Goal: Task Accomplishment & Management: Use online tool/utility

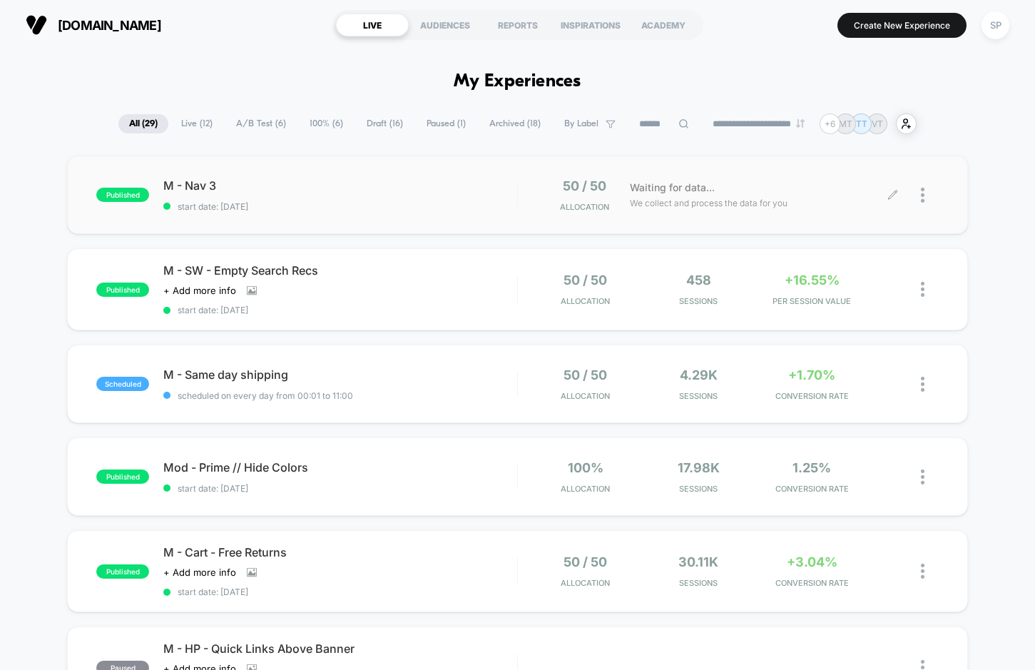
click at [409, 196] on icon at bounding box center [892, 195] width 11 height 11
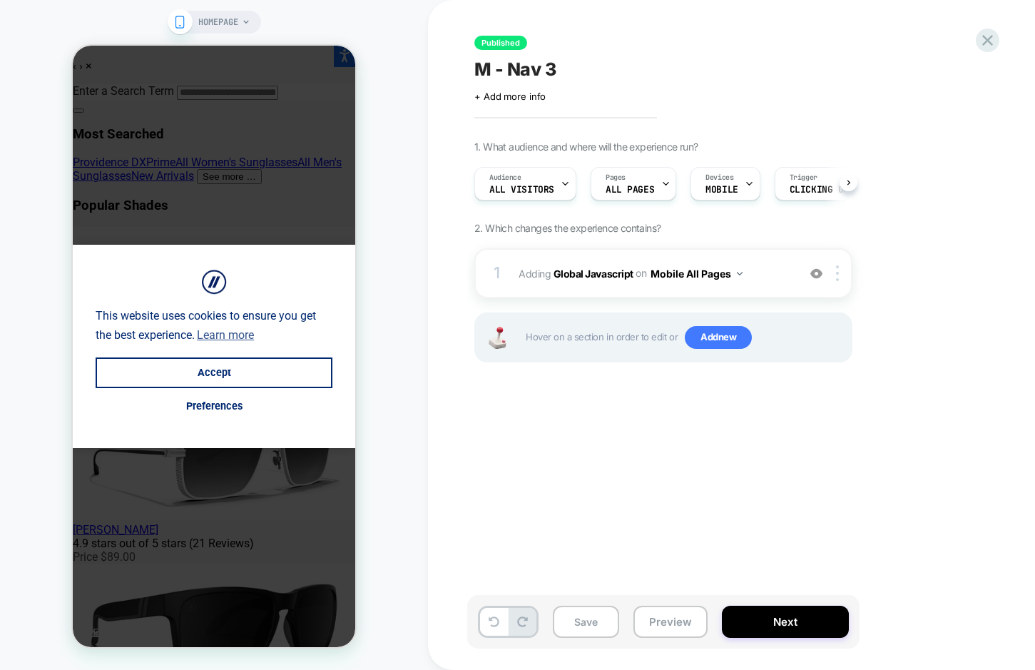
scroll to position [0, 1]
click at [409, 304] on div "1 Adding Global Javascript on Mobile All Pages Add Before Add After Copy to Des…" at bounding box center [663, 323] width 378 height 150
click at [409, 276] on div at bounding box center [840, 273] width 24 height 16
click at [409, 259] on div "1. What audience and where will the experience run? Audience All Visitors Pages…" at bounding box center [734, 268] width 521 height 257
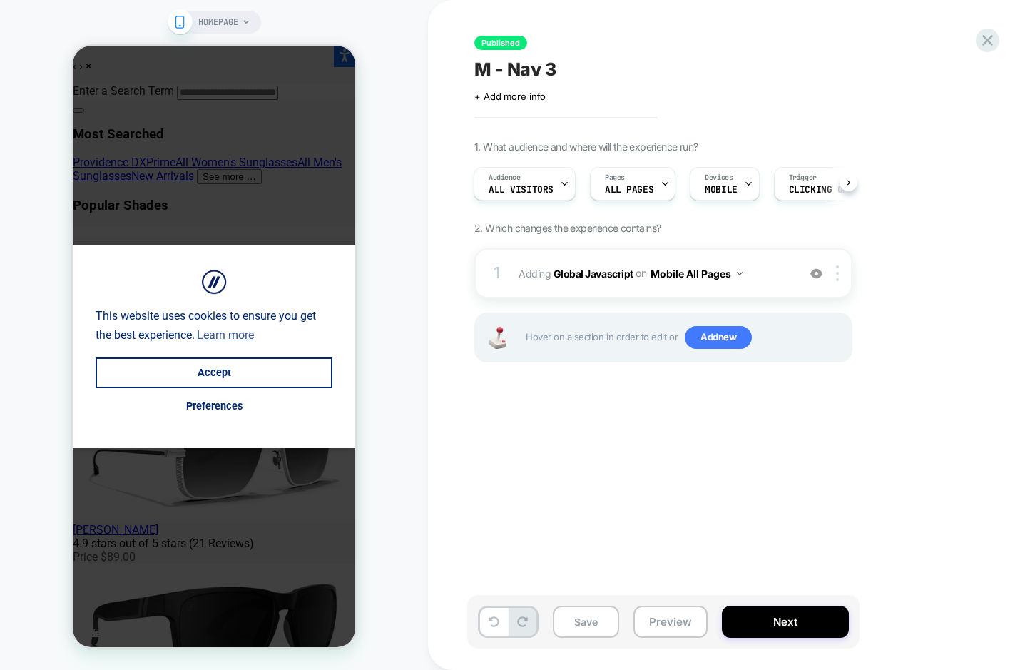
click at [409, 245] on div "1. What audience and where will the experience run? Audience All Visitors Pages…" at bounding box center [734, 268] width 521 height 257
click at [409, 240] on div "1. What audience and where will the experience run? Audience All Visitors Pages…" at bounding box center [734, 268] width 521 height 257
click at [198, 376] on button "Accept" at bounding box center [214, 372] width 237 height 31
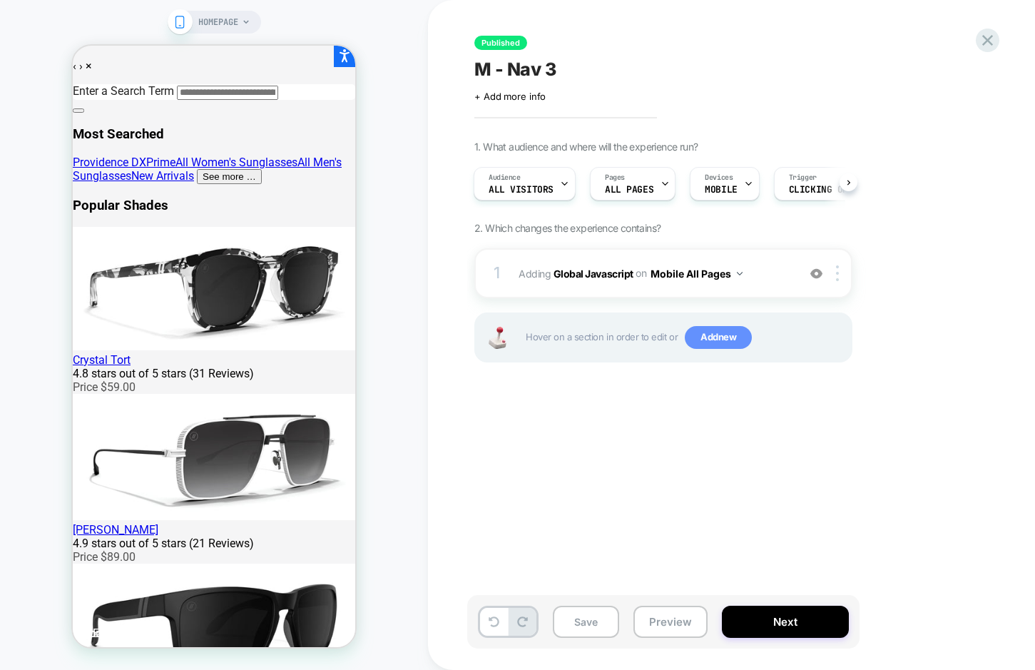
click at [409, 341] on span "Add new" at bounding box center [718, 337] width 67 height 23
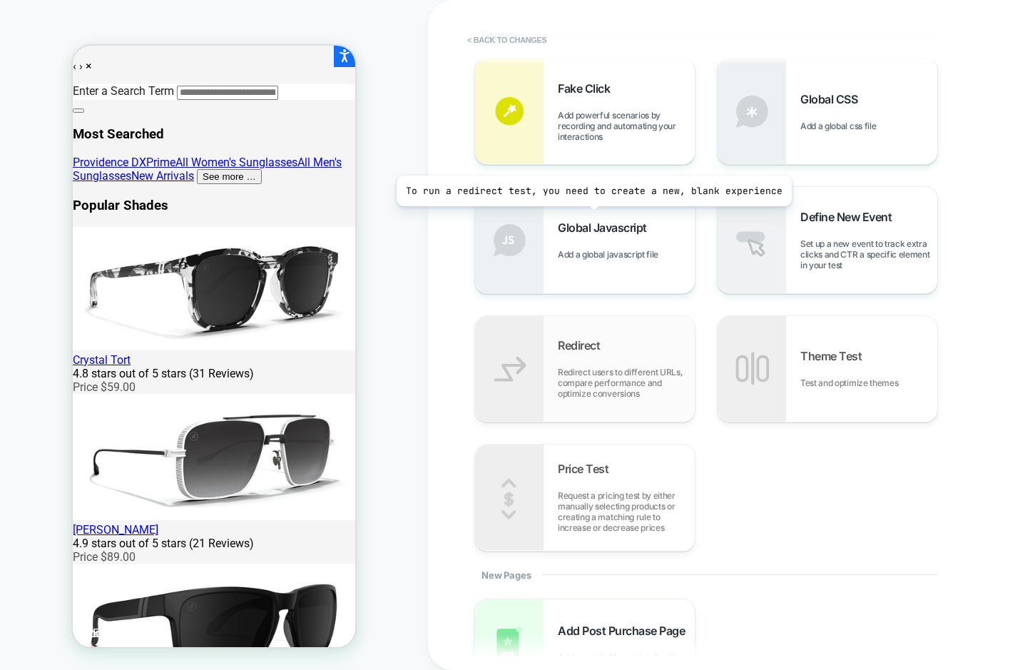
scroll to position [428, 0]
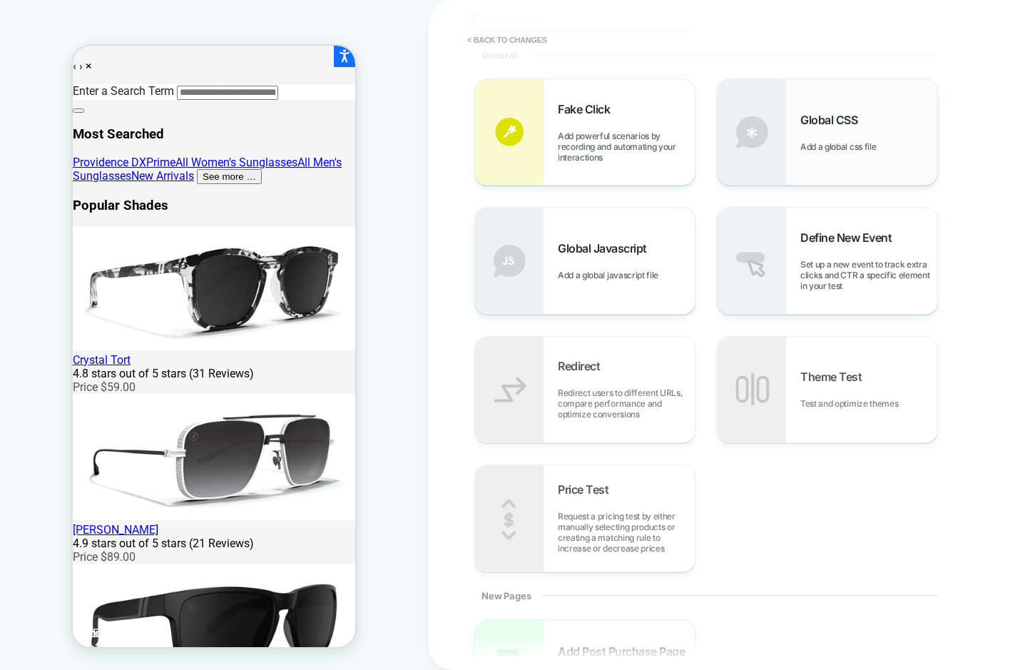
click at [409, 138] on div "Global CSS Add a global css file" at bounding box center [827, 132] width 220 height 106
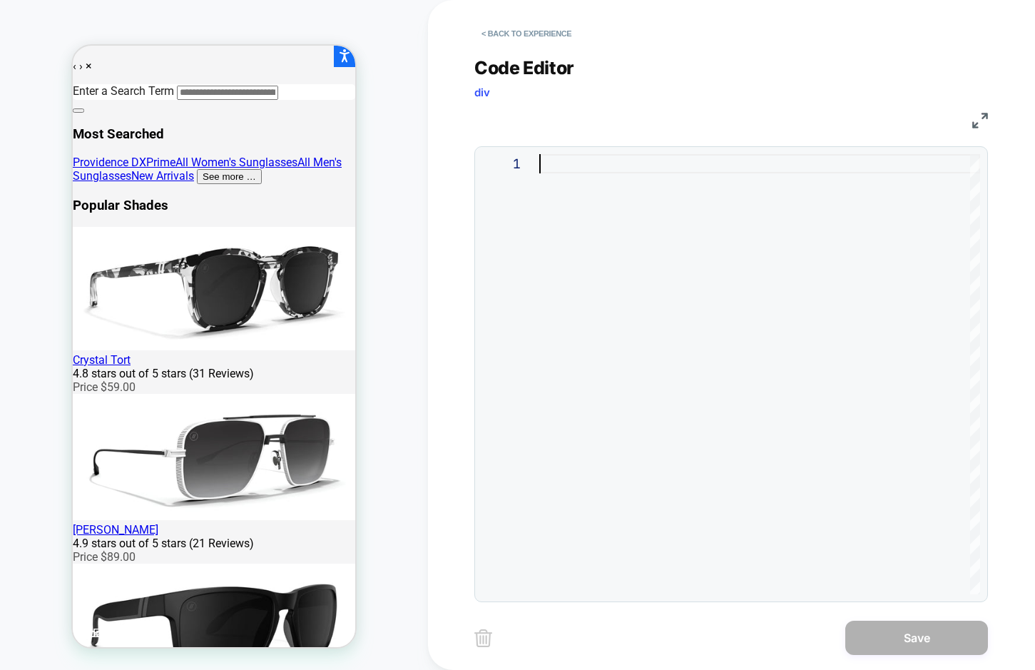
click at [409, 217] on div at bounding box center [759, 374] width 441 height 440
click at [409, 165] on span "padding-bottom:" at bounding box center [598, 163] width 118 height 16
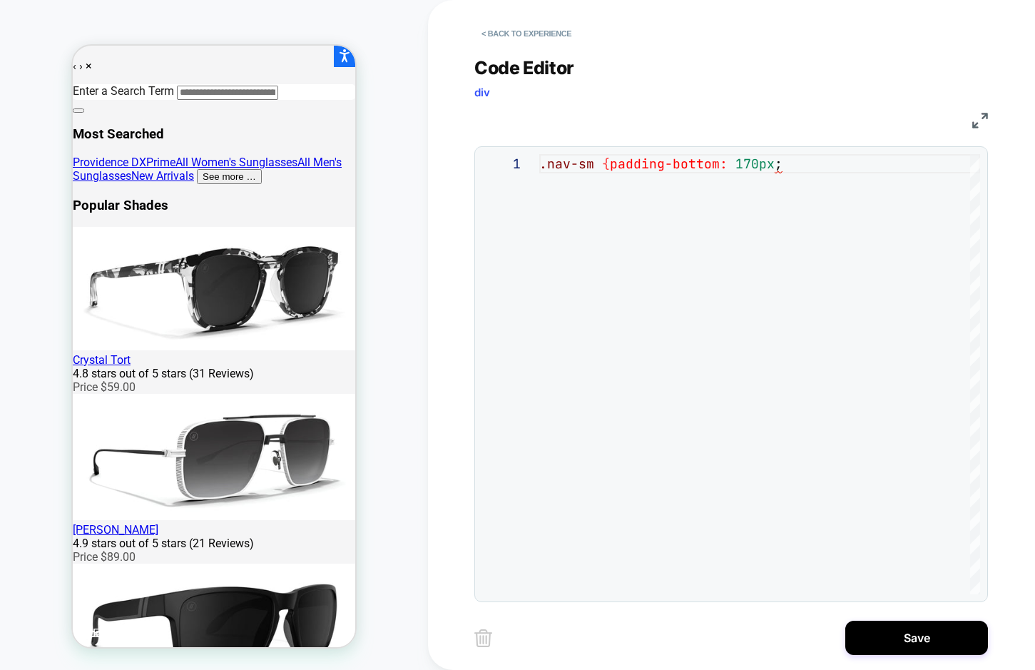
scroll to position [19, 31]
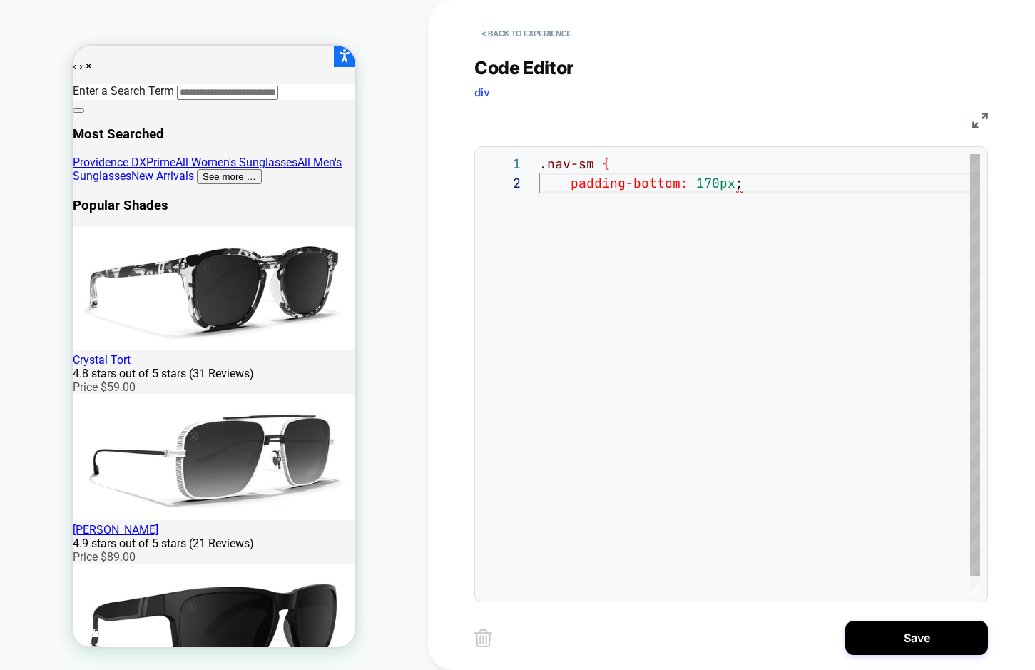
click at [409, 185] on div "padding-bottom: 170px ;" at bounding box center [759, 182] width 441 height 19
type textarea "**********"
click at [409, 310] on div ".nav-sm { padding-bottom: 0px !important ; }" at bounding box center [759, 393] width 441 height 478
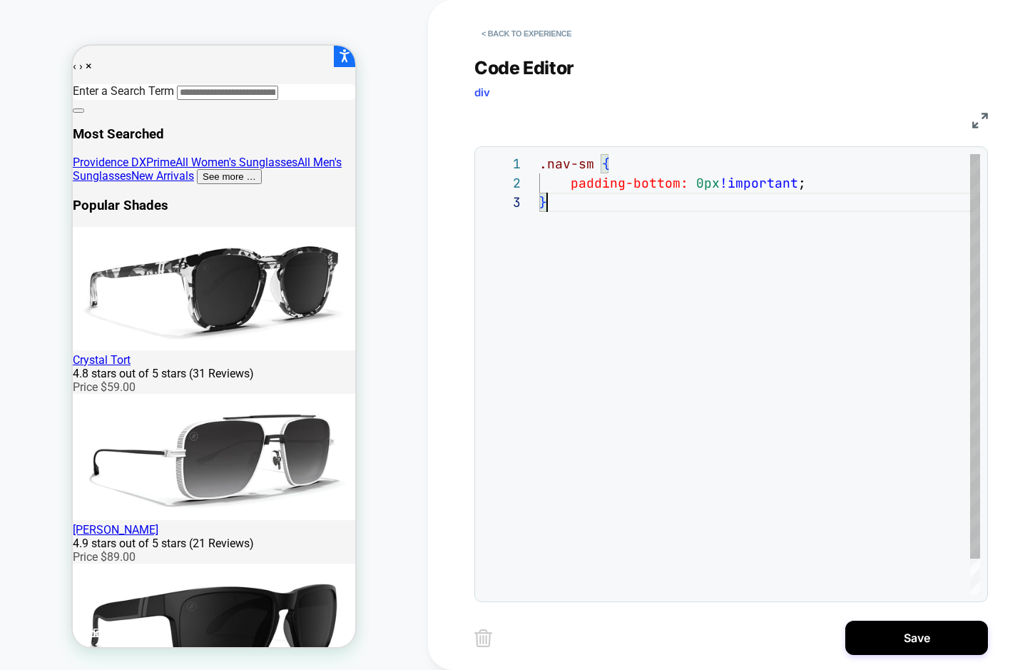
scroll to position [0, 0]
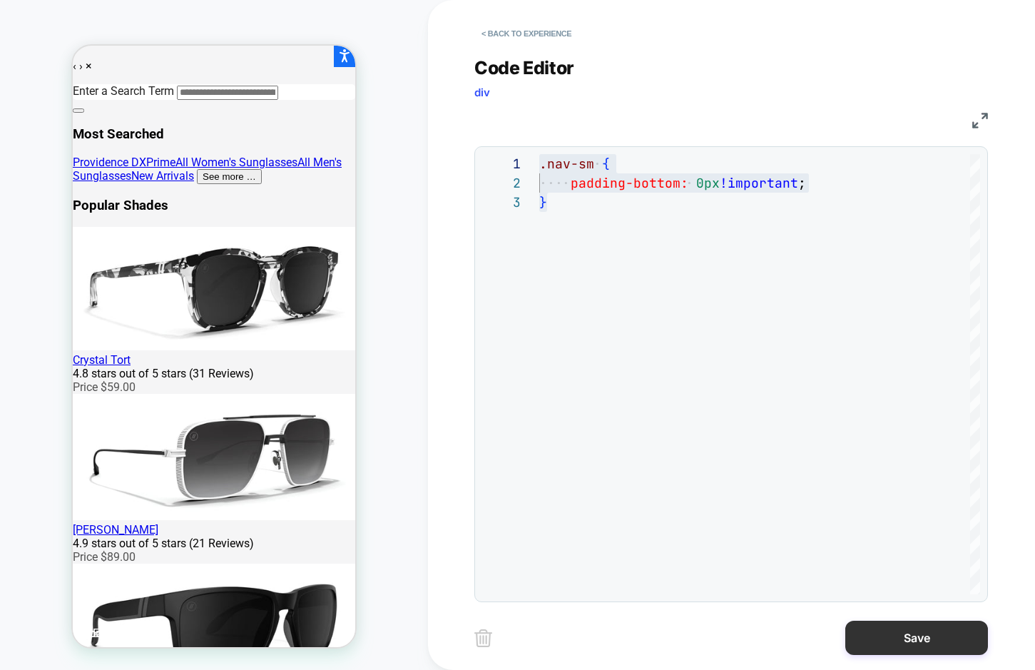
click at [409, 625] on button "Save" at bounding box center [916, 637] width 143 height 34
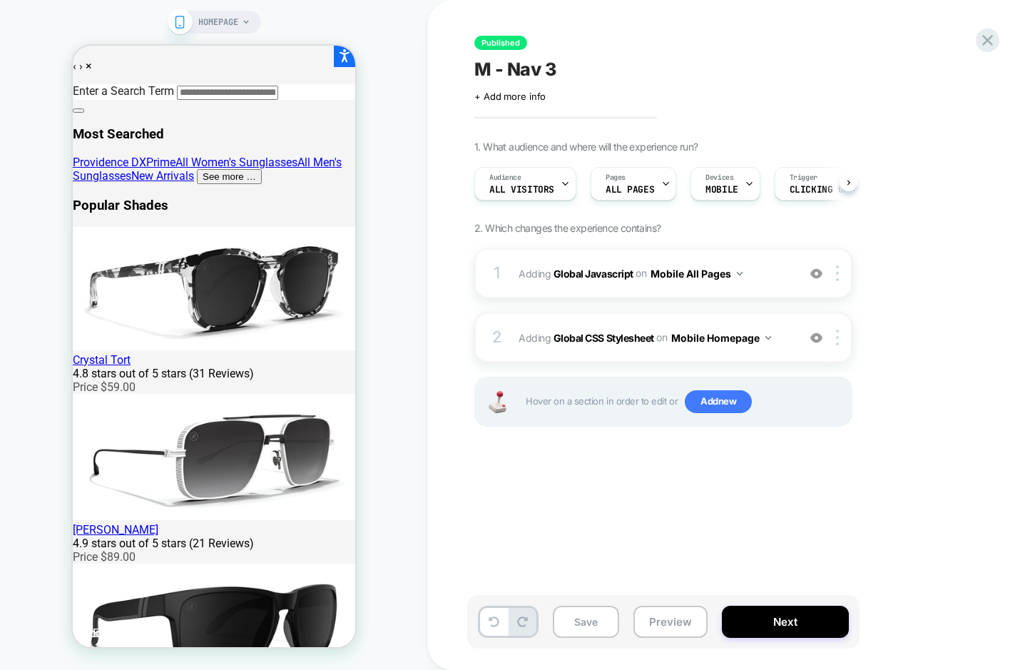
scroll to position [0, 1]
click at [409, 617] on button "Save" at bounding box center [586, 621] width 66 height 32
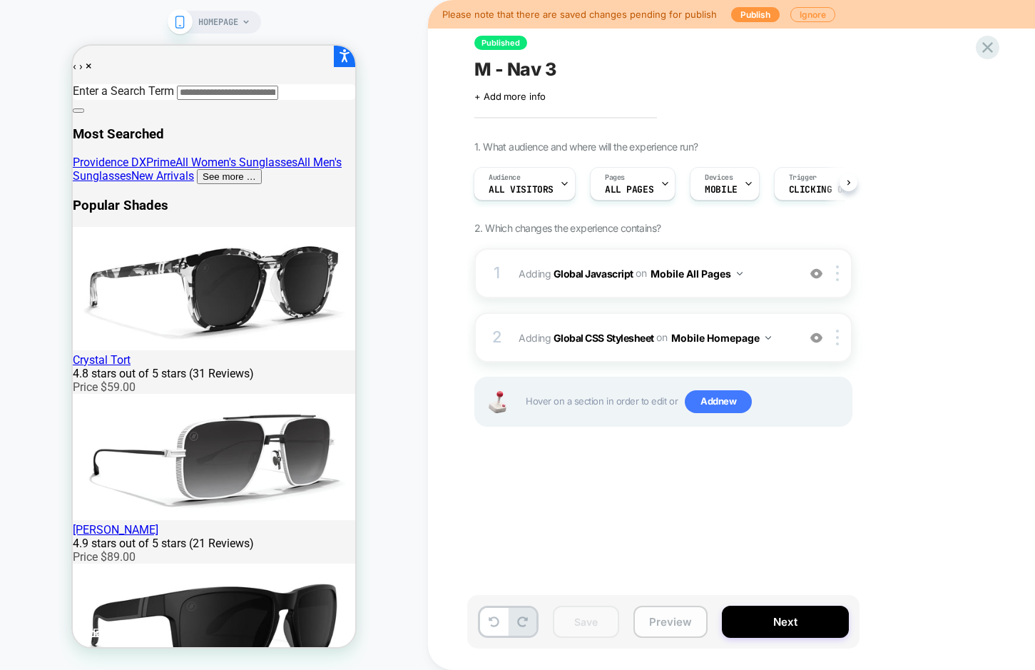
click at [409, 619] on button "Preview" at bounding box center [670, 621] width 74 height 32
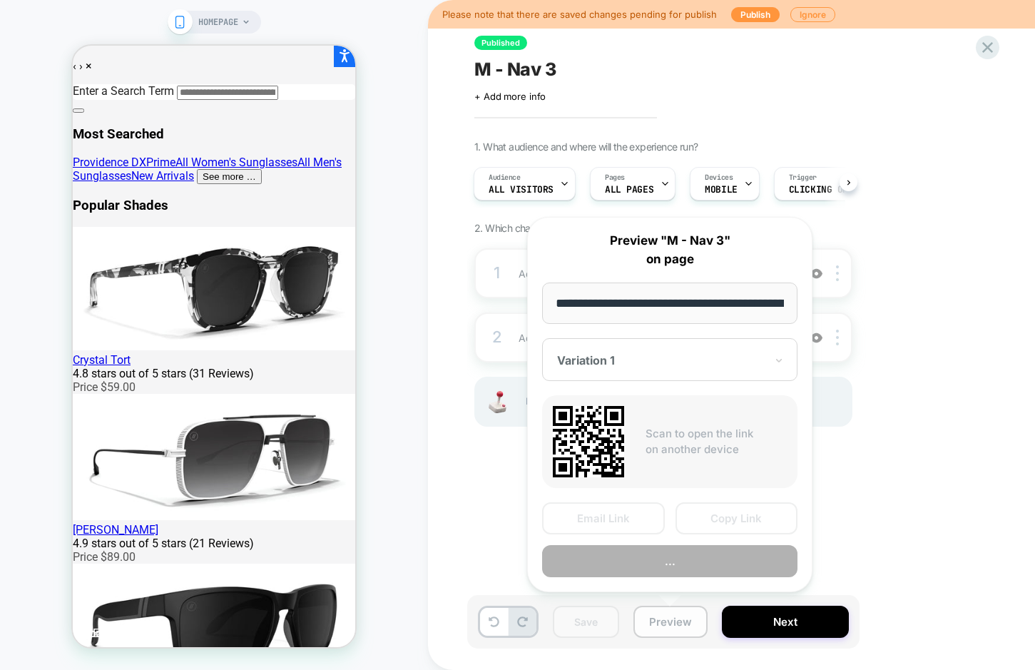
scroll to position [0, 91]
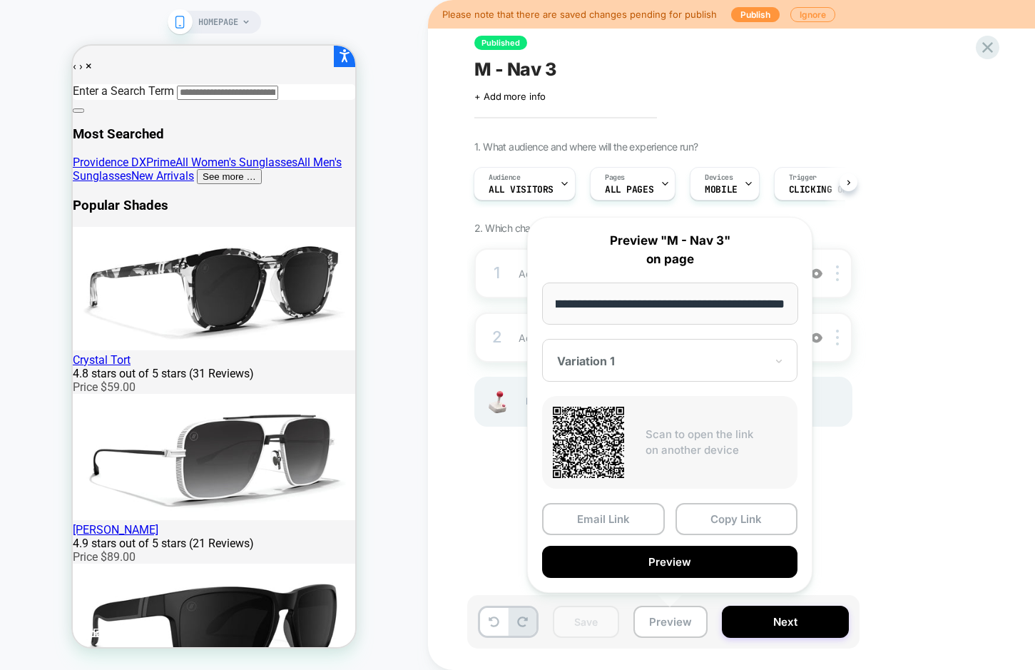
click at [409, 446] on div "1 Adding Global Javascript on Mobile All Pages Add Before Add After Copy to Des…" at bounding box center [663, 355] width 378 height 214
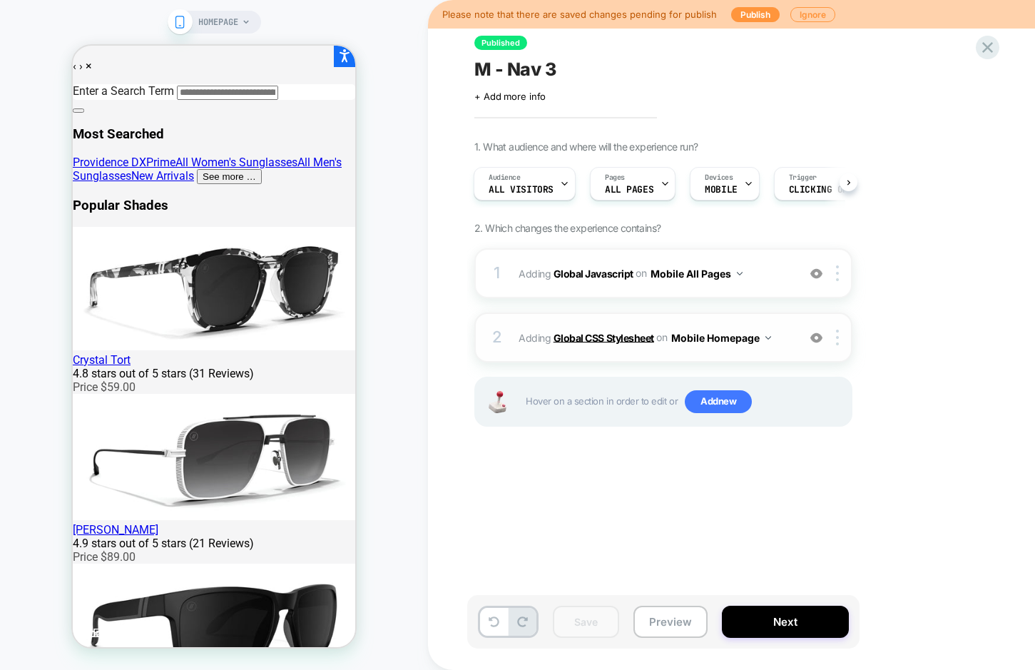
click at [409, 337] on b "Global CSS Stylesheet" at bounding box center [603, 337] width 101 height 12
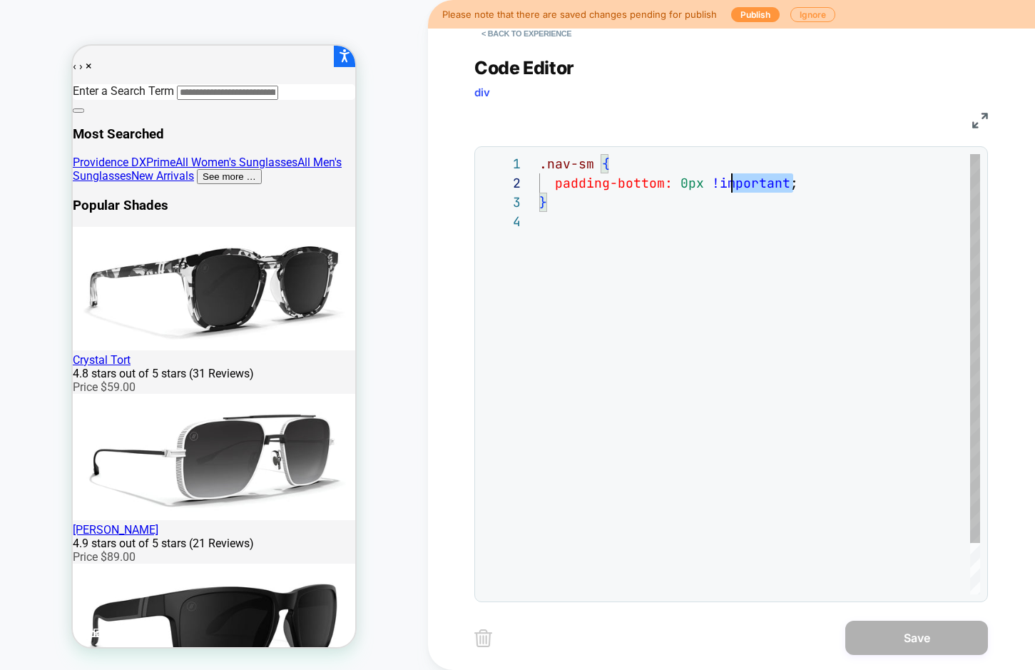
scroll to position [19, 23]
drag, startPoint x: 806, startPoint y: 183, endPoint x: 560, endPoint y: 179, distance: 246.0
click at [409, 179] on div "padding-bottom: 0px !important ;" at bounding box center [759, 182] width 441 height 19
click at [409, 293] on div ".nav-sm { z-index: 3 ; }" at bounding box center [759, 403] width 441 height 498
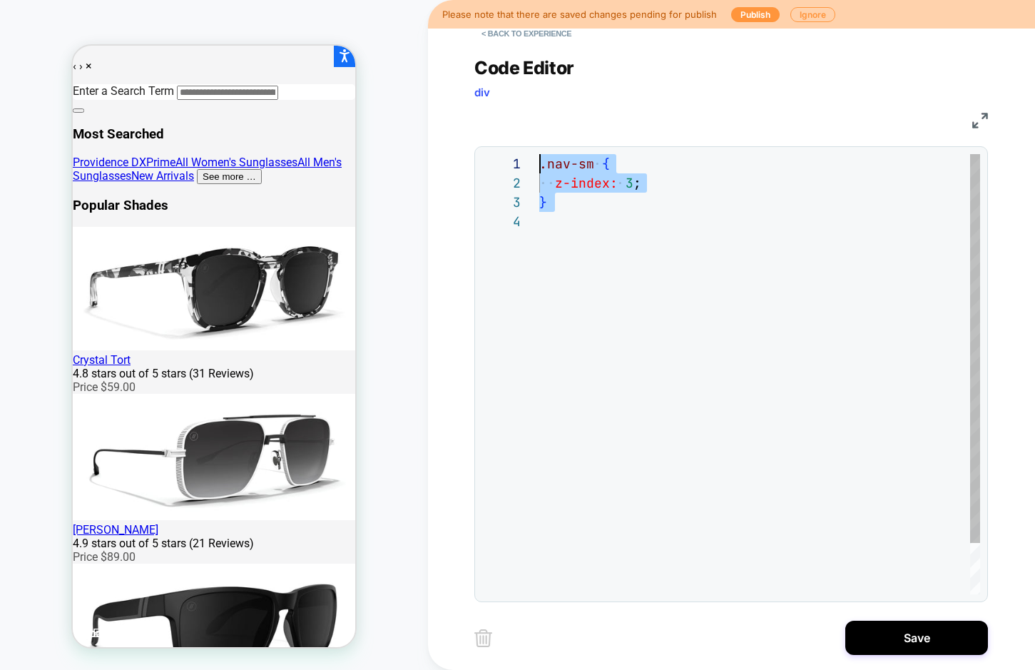
scroll to position [0, 0]
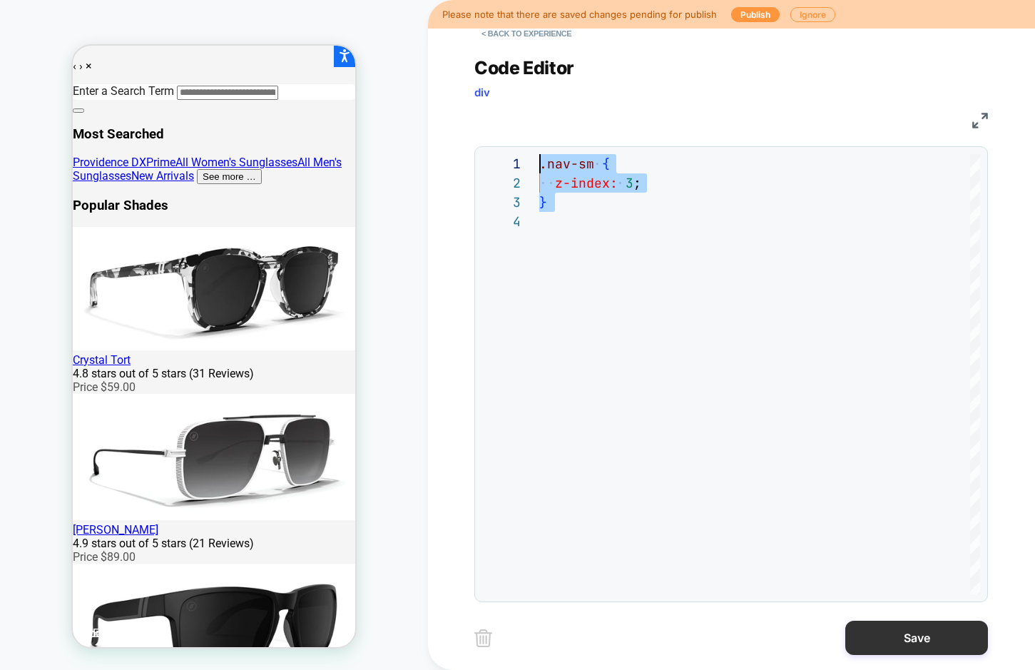
type textarea "**********"
click at [409, 640] on button "Save" at bounding box center [916, 637] width 143 height 34
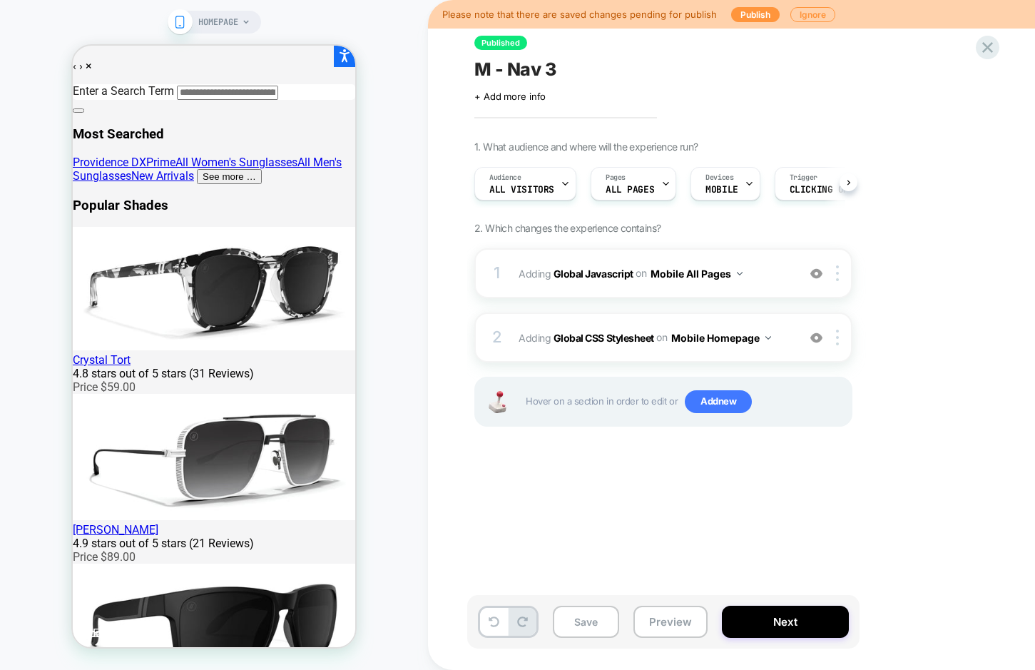
scroll to position [0, 1]
click at [409, 627] on button "Save" at bounding box center [586, 621] width 66 height 32
click at [409, 627] on button "Preview" at bounding box center [670, 621] width 74 height 32
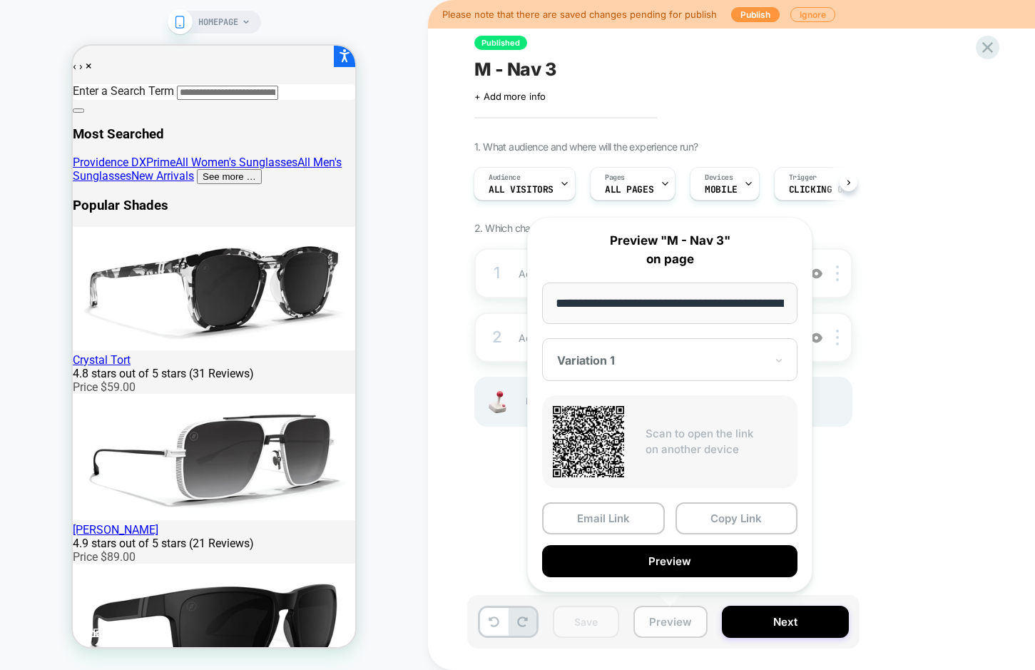
scroll to position [0, 91]
click at [409, 464] on div "Published M - Nav 3 Click to edit experience details + Add more info 1. What au…" at bounding box center [741, 335] width 627 height 670
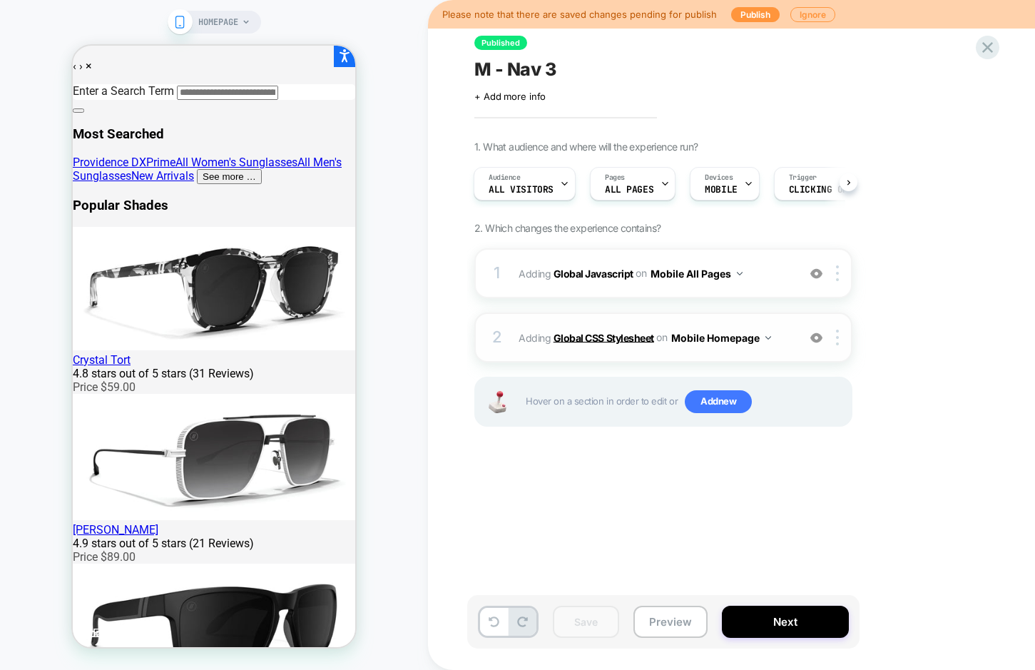
click at [409, 339] on b "Global CSS Stylesheet" at bounding box center [603, 337] width 101 height 12
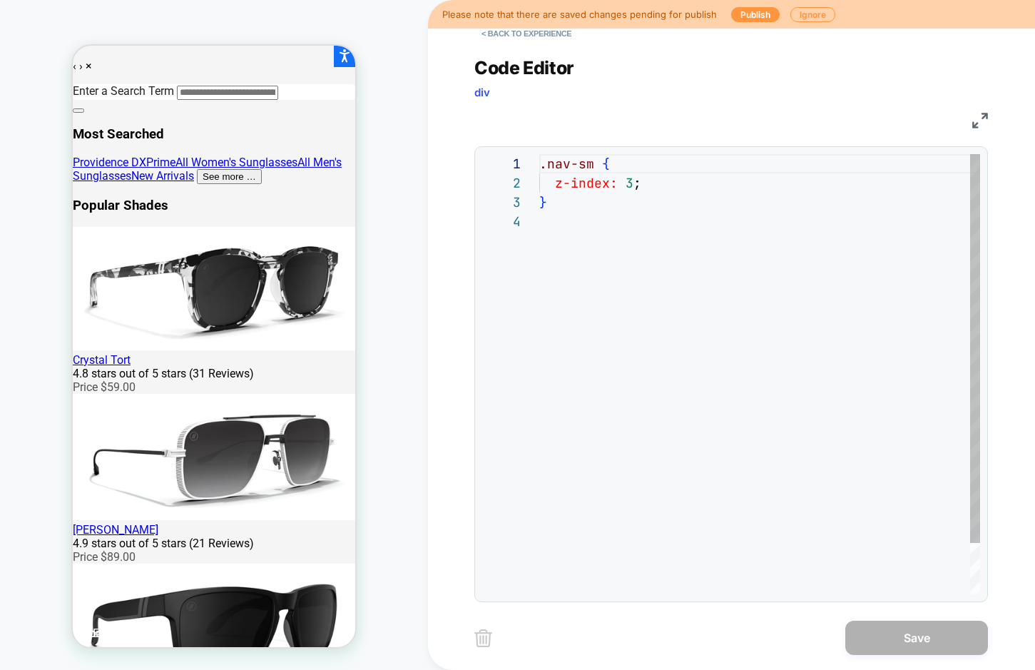
scroll to position [58, 0]
click at [409, 183] on span "3" at bounding box center [629, 183] width 8 height 16
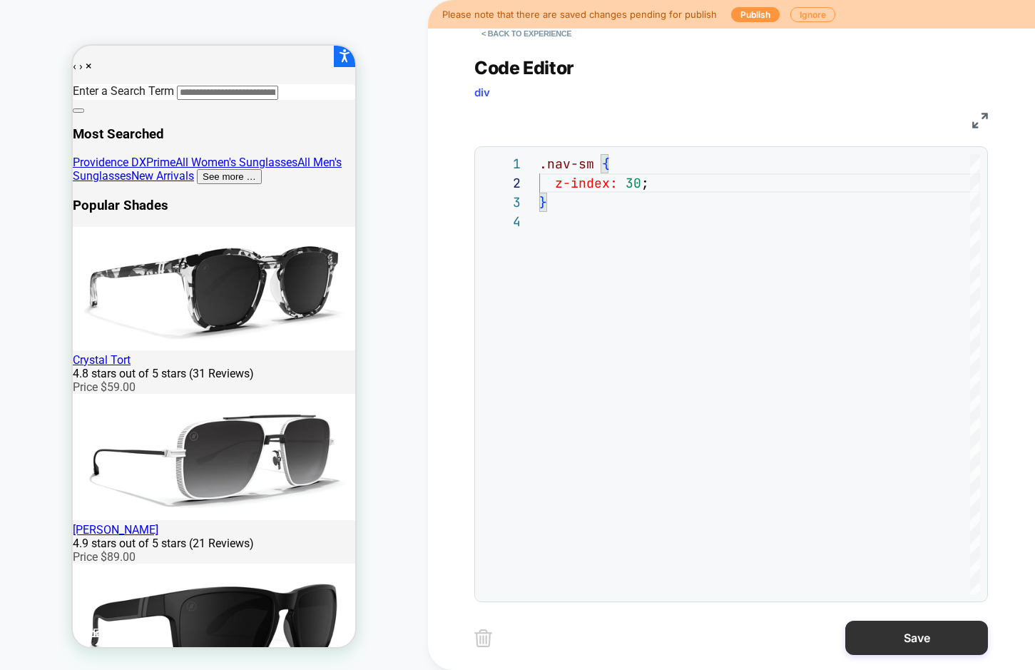
type textarea "**********"
click at [409, 637] on button "Save" at bounding box center [916, 637] width 143 height 34
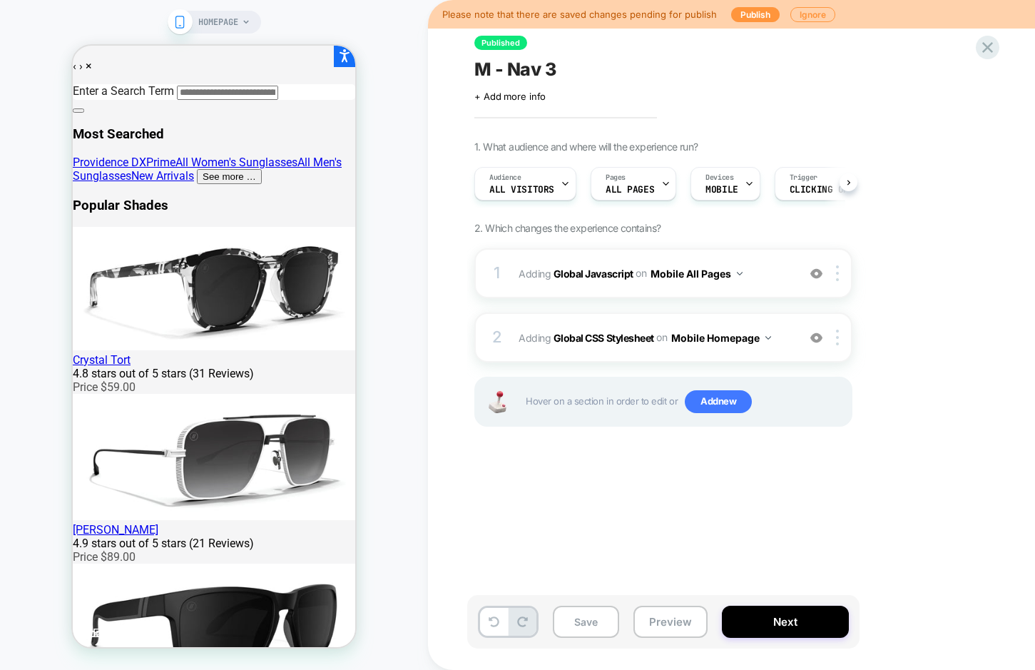
scroll to position [0, 1]
click at [409, 613] on button "Save" at bounding box center [586, 621] width 66 height 32
click at [409, 336] on button "Mobile Homepage" at bounding box center [721, 337] width 100 height 21
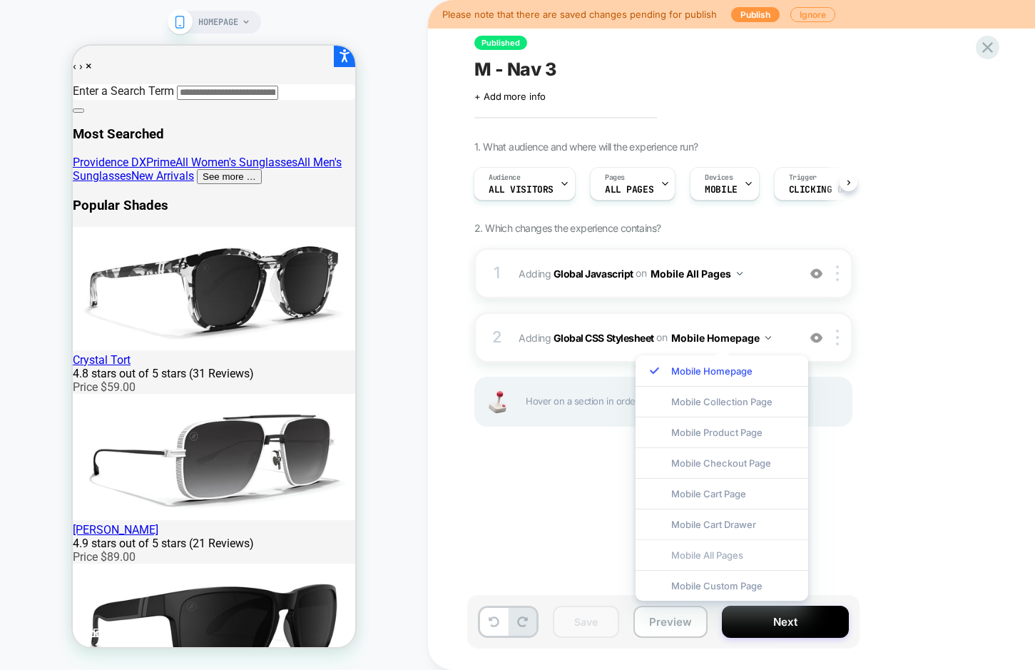
click at [409, 550] on div "Mobile All Pages" at bounding box center [721, 554] width 173 height 31
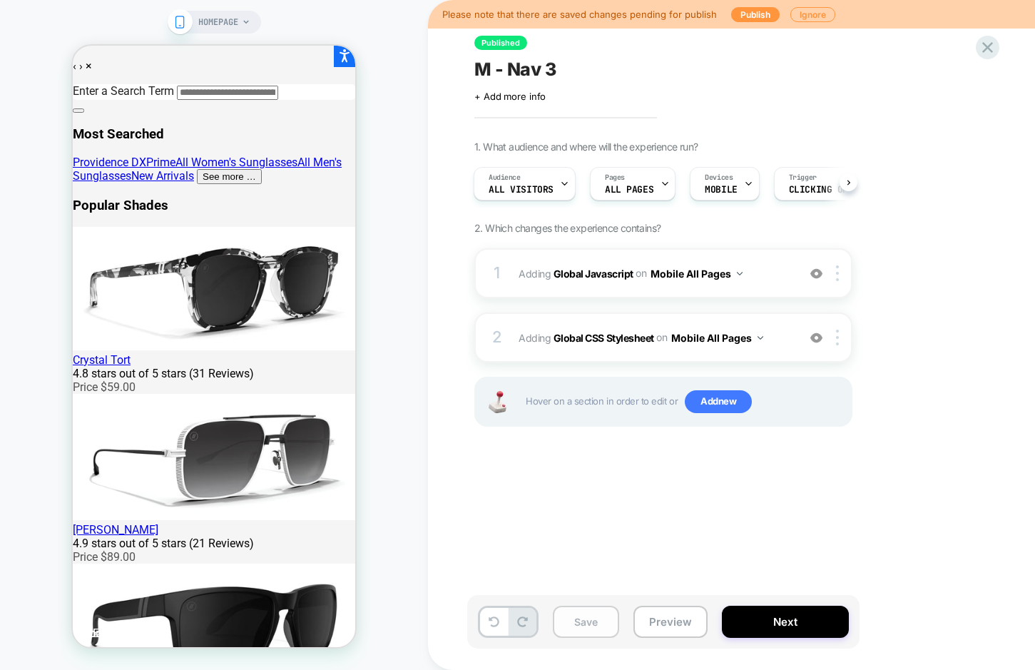
click at [409, 626] on button "Save" at bounding box center [586, 621] width 66 height 32
click at [409, 626] on button "Preview" at bounding box center [670, 621] width 74 height 32
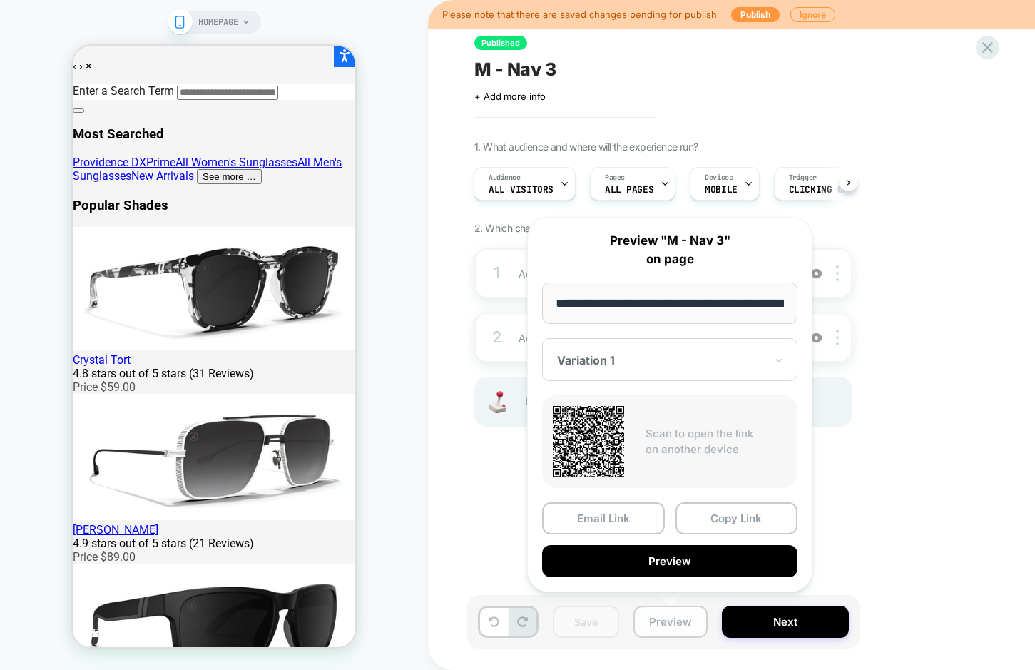
scroll to position [0, 91]
click at [409, 391] on div "1. What audience and where will the experience run? Audience All Visitors Pages…" at bounding box center [734, 301] width 521 height 322
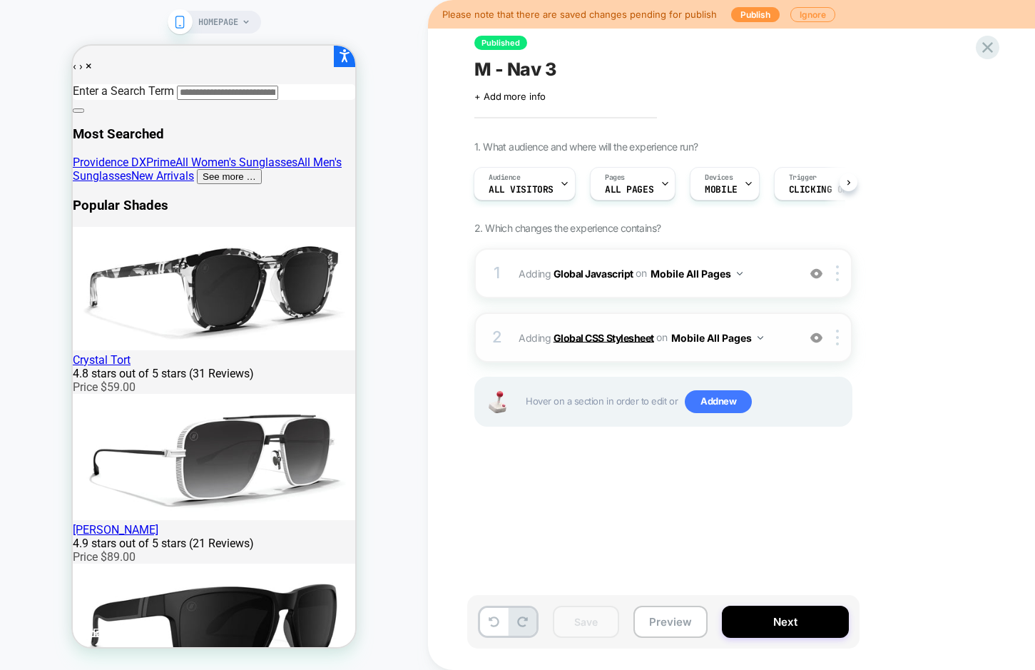
click at [409, 338] on b "Global CSS Stylesheet" at bounding box center [603, 337] width 101 height 12
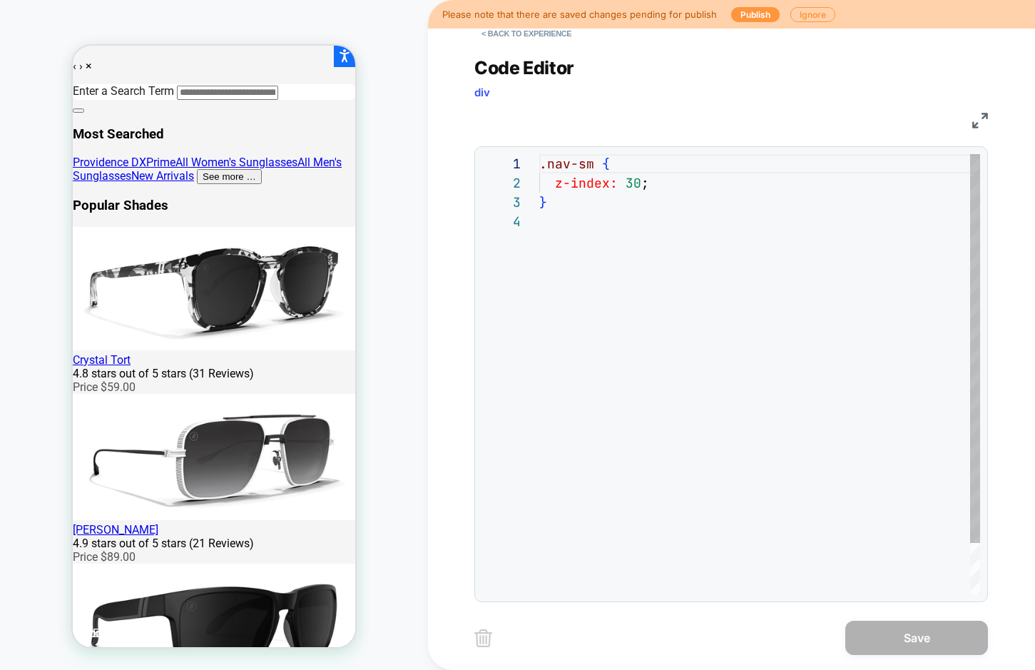
scroll to position [58, 0]
click at [409, 169] on div ".nav-sm {" at bounding box center [759, 163] width 441 height 19
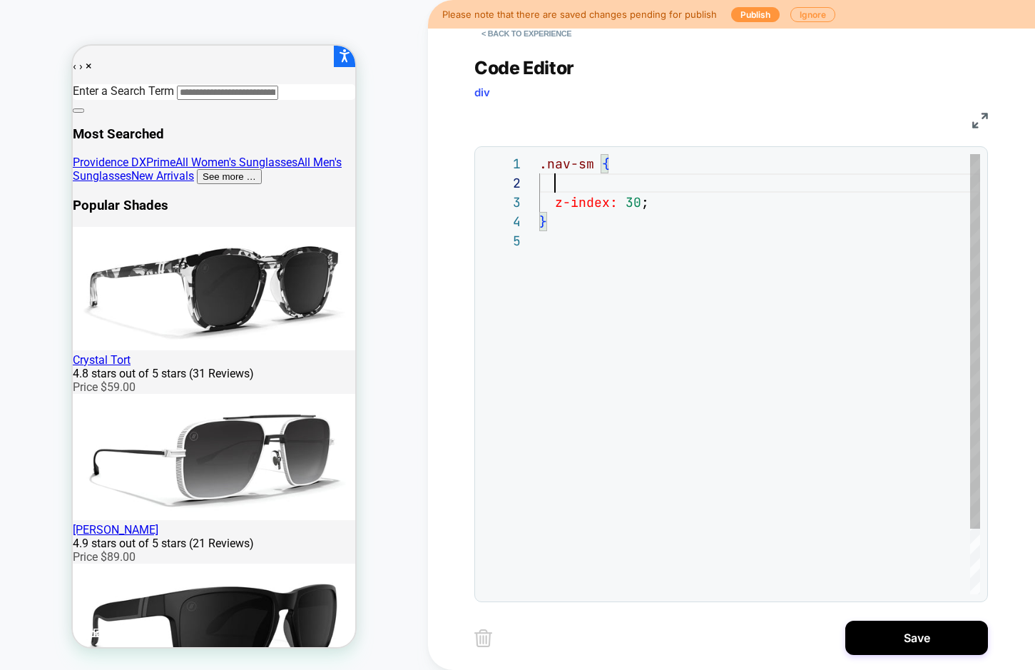
scroll to position [19, 23]
drag, startPoint x: 569, startPoint y: 188, endPoint x: 555, endPoint y: 185, distance: 13.8
click at [409, 185] on div "b" at bounding box center [759, 182] width 441 height 19
click at [409, 227] on div "}" at bounding box center [759, 221] width 441 height 19
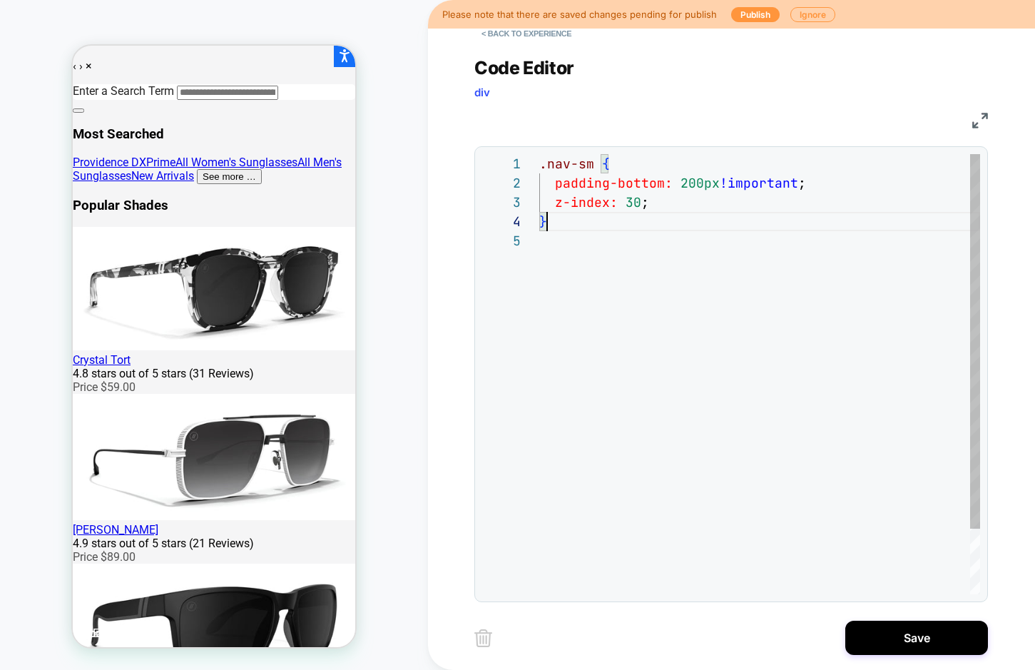
click at [409, 198] on div "z-index: 30 ;" at bounding box center [759, 202] width 441 height 19
drag, startPoint x: 640, startPoint y: 199, endPoint x: 625, endPoint y: 199, distance: 15.7
click at [409, 199] on span "z-index: 30 ;" at bounding box center [594, 202] width 110 height 16
click at [409, 265] on div ".nav-sm { z-index: 2 ; } padding-bottom: 200px !important ;" at bounding box center [759, 412] width 441 height 517
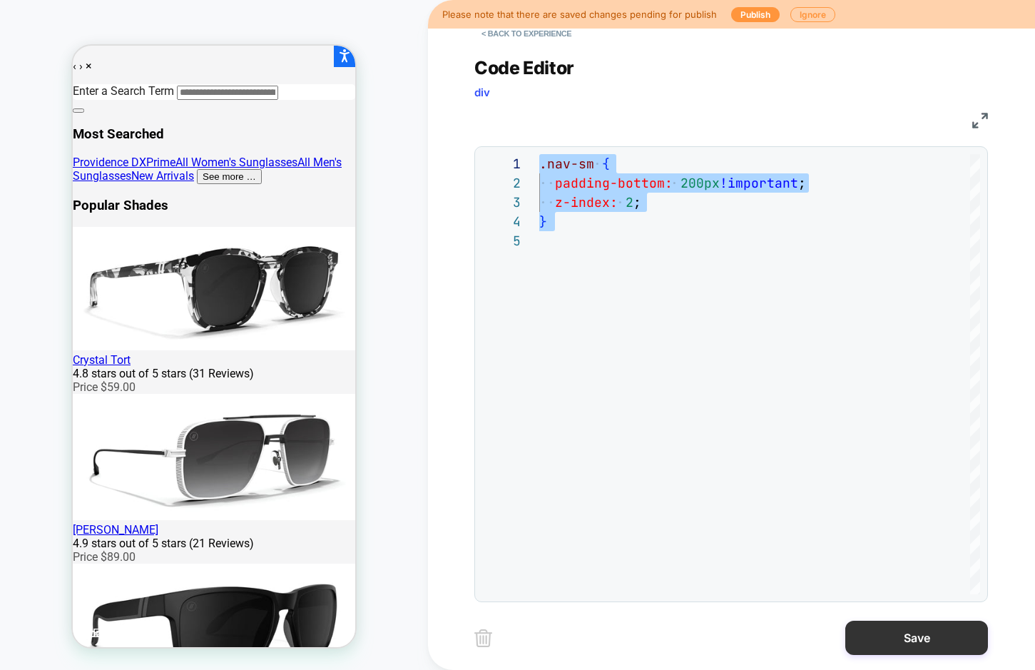
type textarea "**********"
click at [409, 636] on button "Save" at bounding box center [916, 637] width 143 height 34
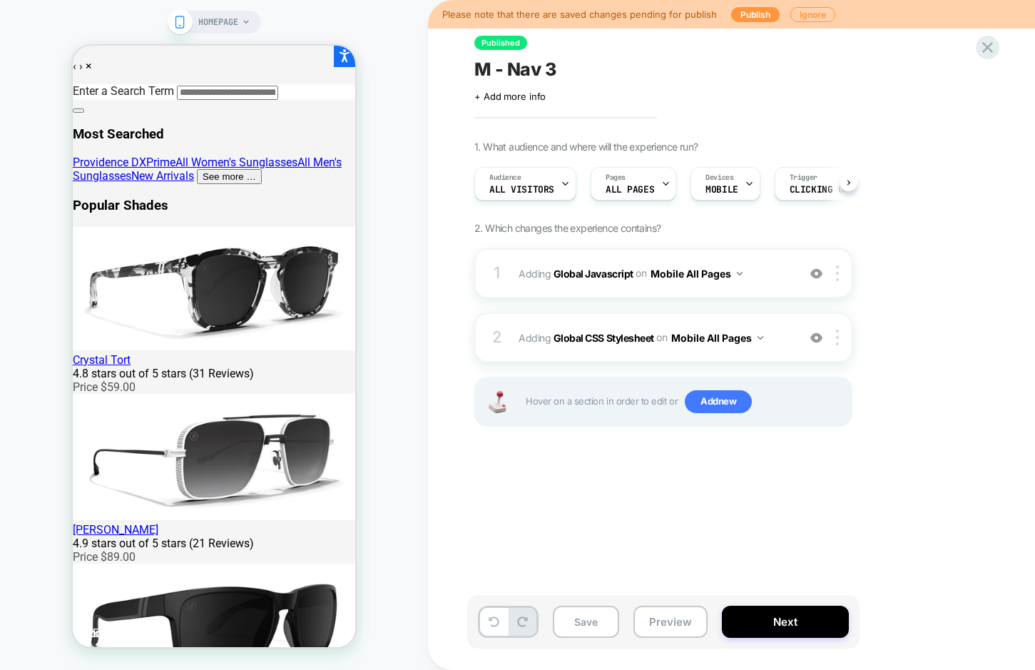
scroll to position [0, 1]
click at [409, 627] on button "Save" at bounding box center [586, 621] width 66 height 32
click at [409, 637] on button "Preview" at bounding box center [670, 621] width 74 height 32
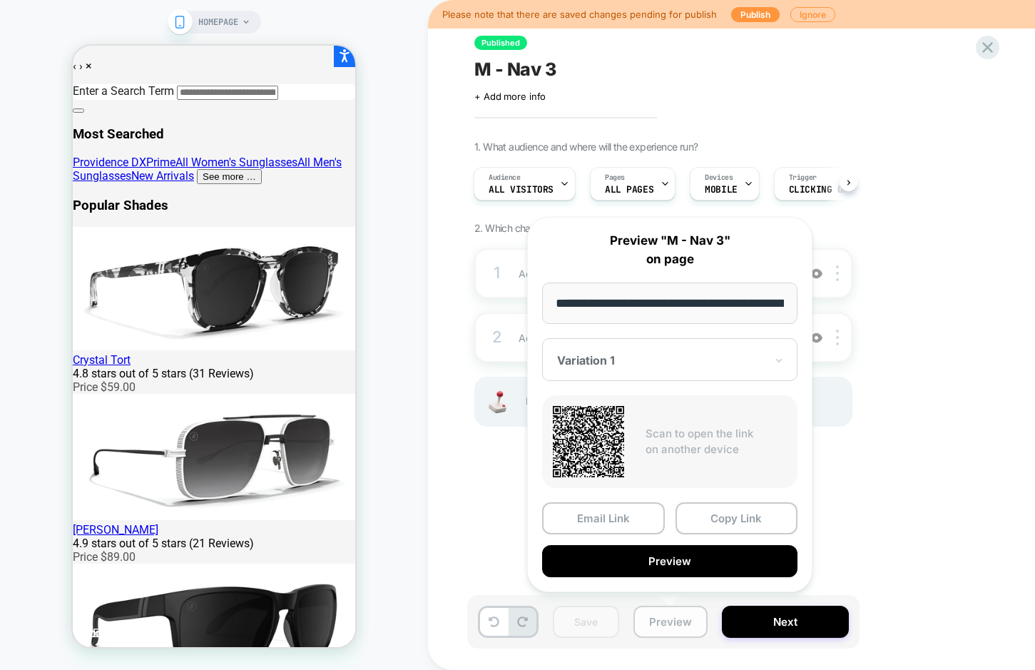
scroll to position [0, 91]
click at [409, 500] on div "Published M - Nav 3 Click to edit experience details + Add more info 1. What au…" at bounding box center [734, 334] width 535 height 641
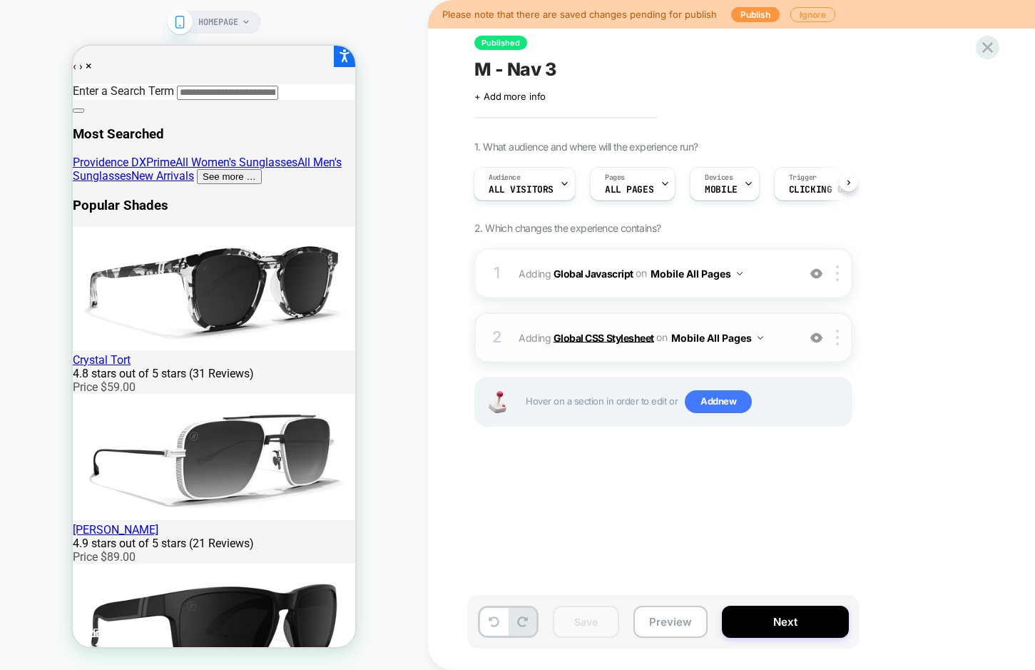
click at [409, 337] on b "Global CSS Stylesheet" at bounding box center [603, 337] width 101 height 12
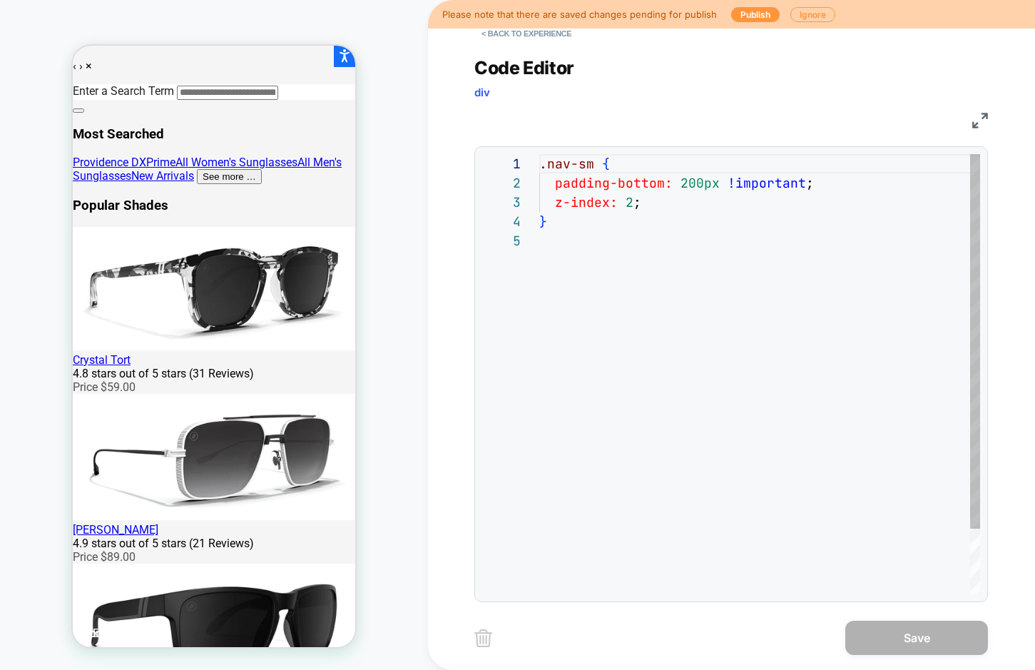
scroll to position [77, 0]
click at [409, 183] on span "padding-bottom:" at bounding box center [614, 183] width 118 height 16
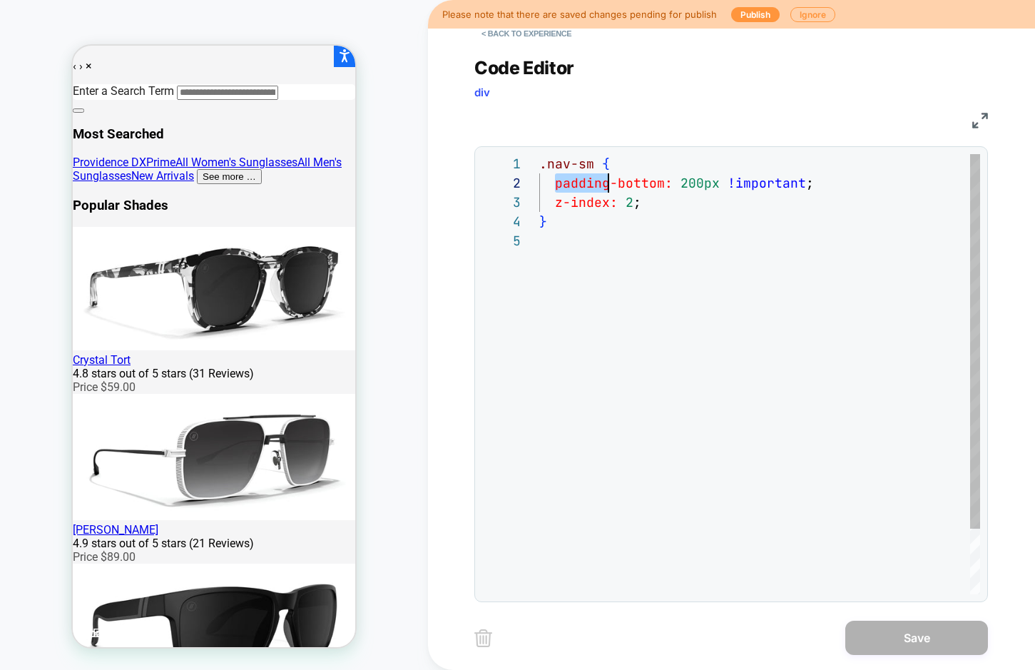
scroll to position [19, 0]
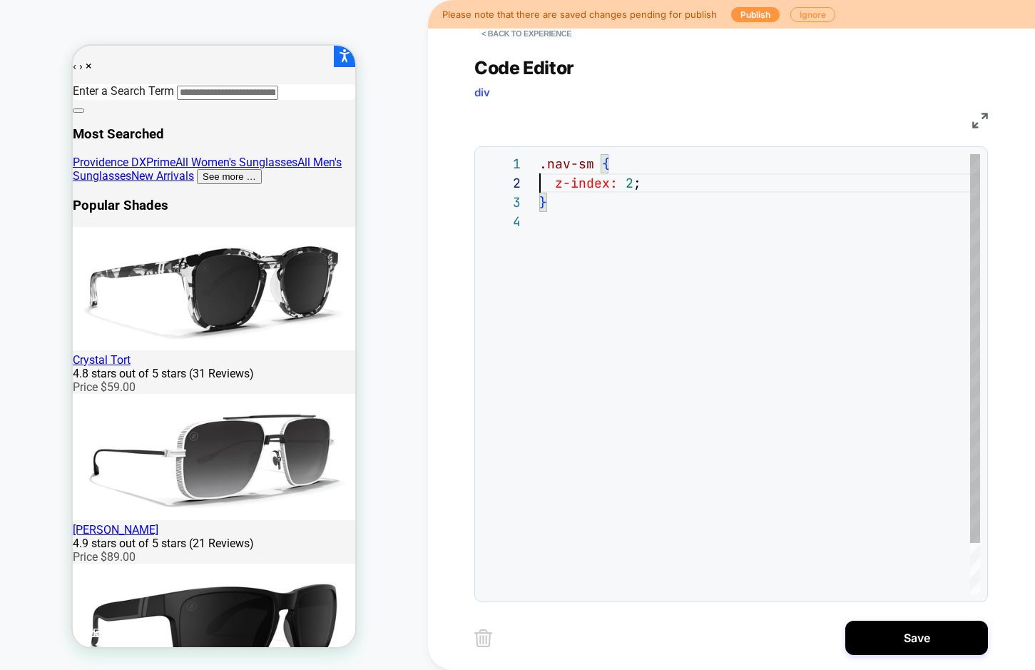
click at [409, 184] on div "z-index: 2 ;" at bounding box center [759, 182] width 441 height 19
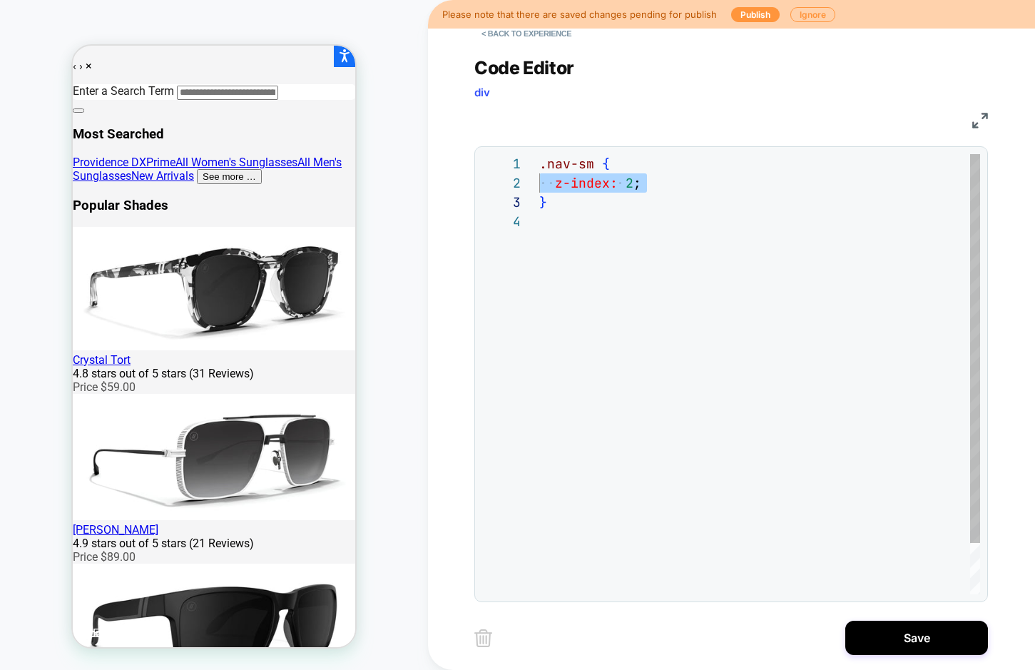
type textarea "********* *"
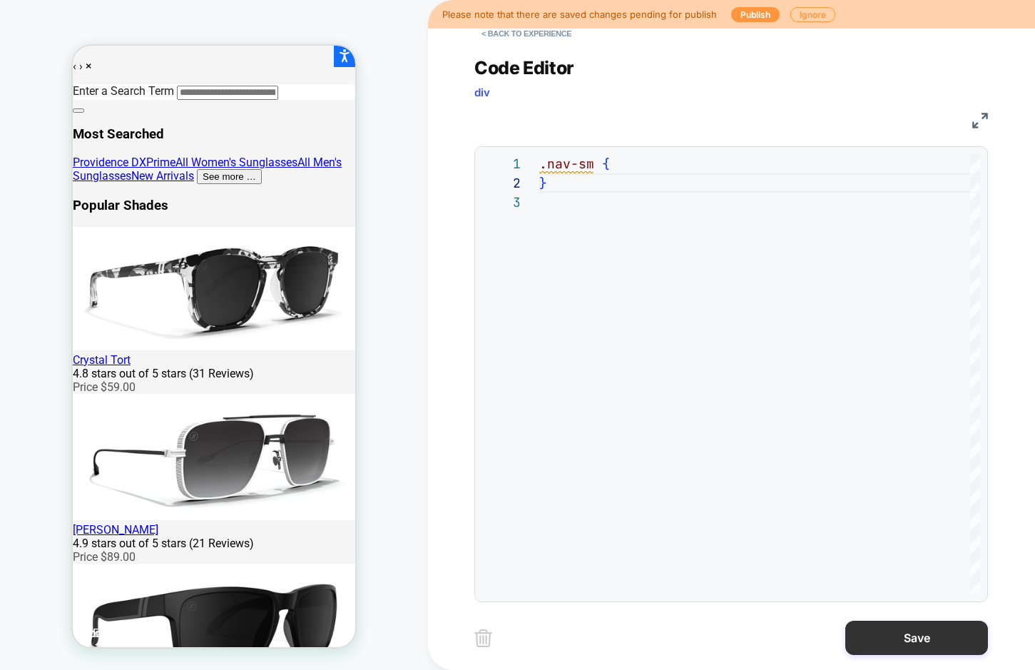
click at [409, 654] on button "Save" at bounding box center [916, 637] width 143 height 34
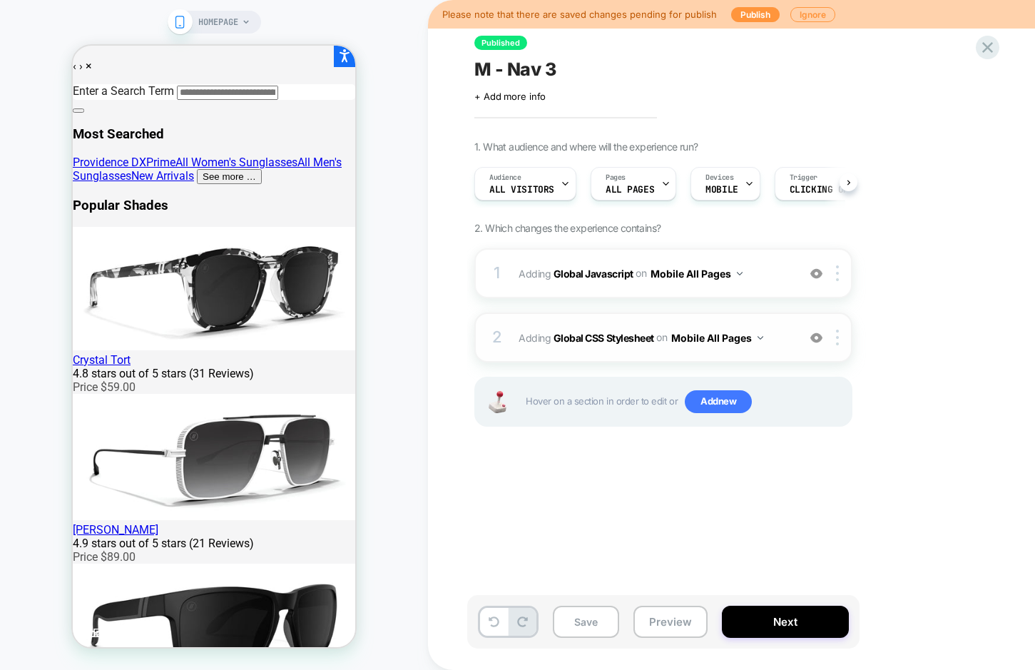
scroll to position [0, 1]
click at [409, 618] on button "Save" at bounding box center [586, 621] width 66 height 32
click at [409, 610] on button "Preview" at bounding box center [670, 621] width 74 height 32
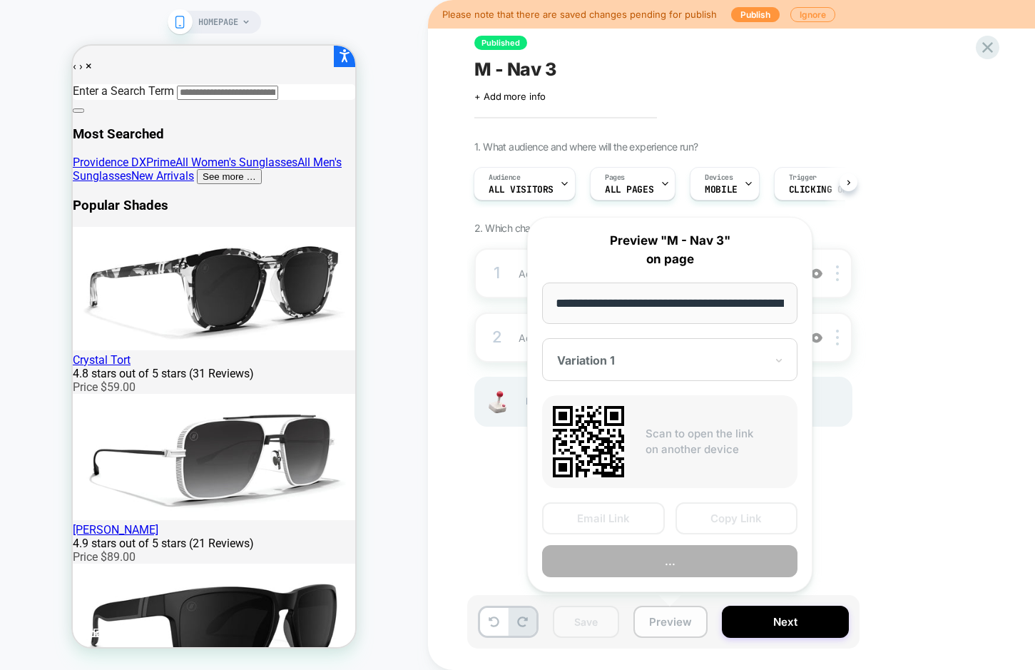
scroll to position [0, 91]
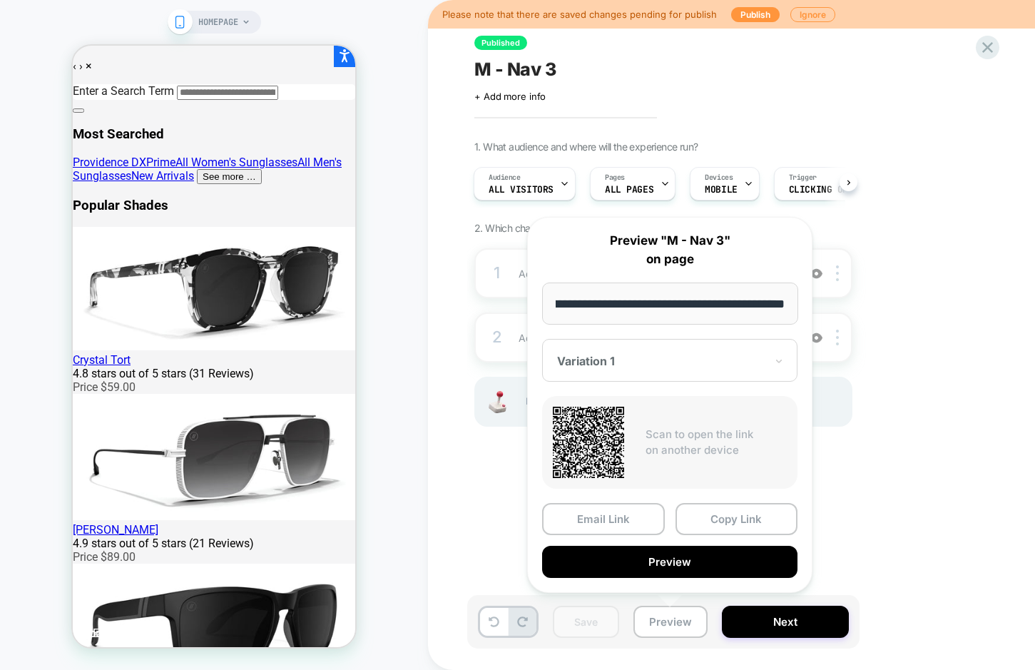
click at [409, 467] on div "Published M - Nav 3 Click to edit experience details + Add more info 1. What au…" at bounding box center [734, 334] width 535 height 641
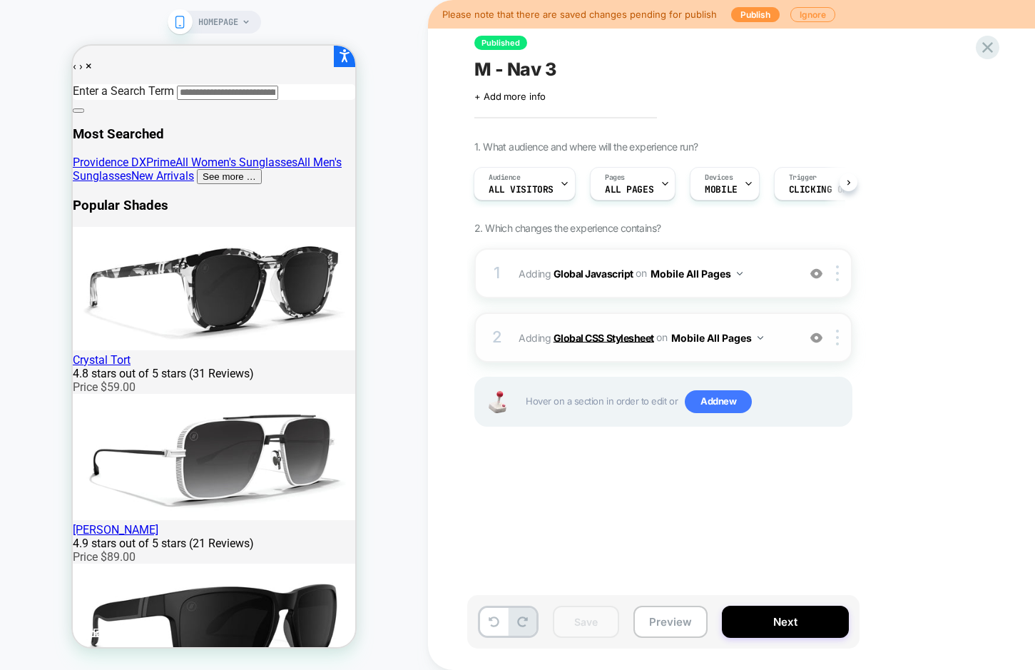
click at [409, 337] on b "Global CSS Stylesheet" at bounding box center [603, 337] width 101 height 12
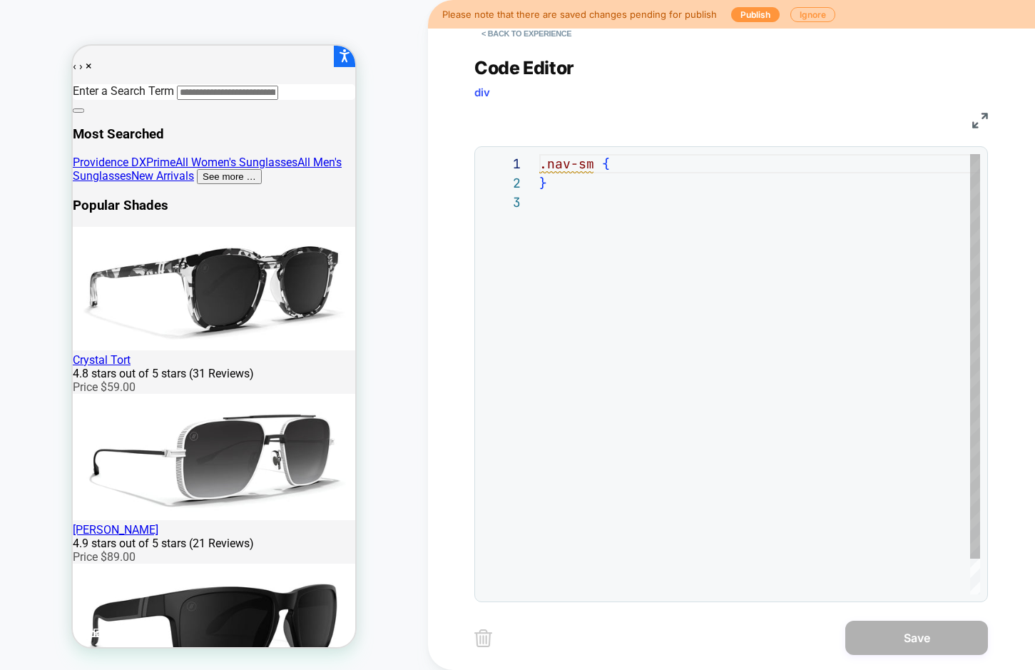
scroll to position [39, 0]
click at [409, 160] on div ".nav-sm {" at bounding box center [759, 163] width 441 height 19
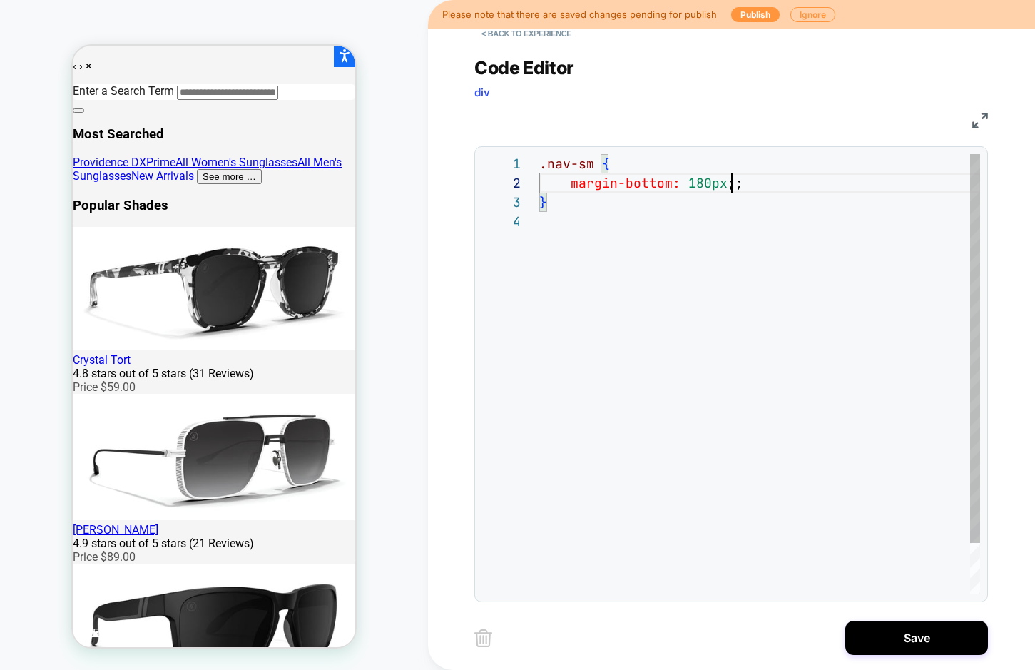
scroll to position [19, 193]
type textarea "**********"
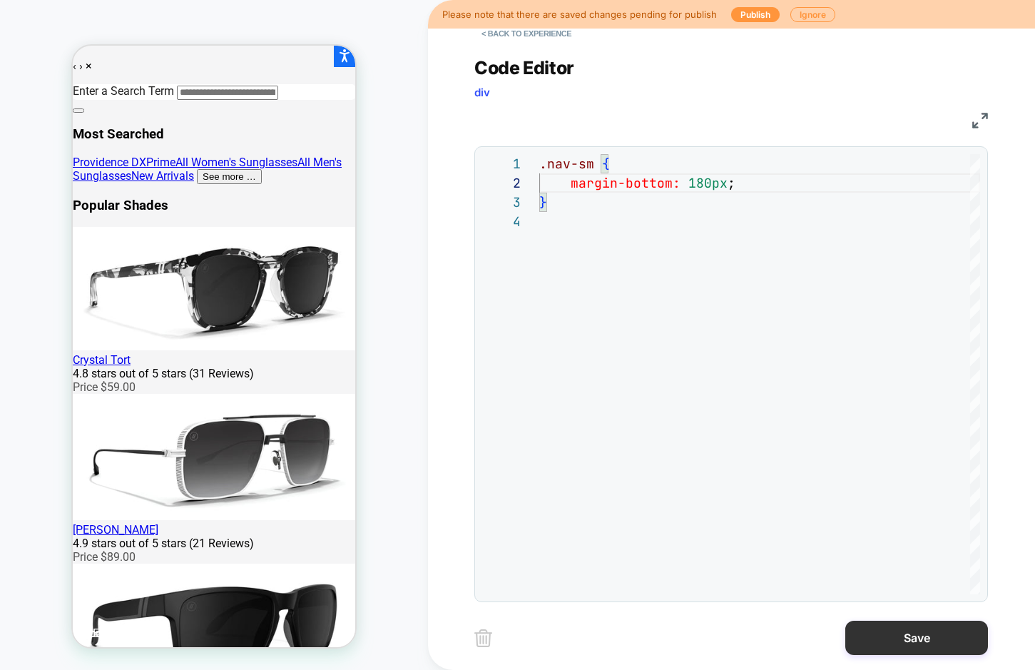
click at [409, 637] on button "Save" at bounding box center [916, 637] width 143 height 34
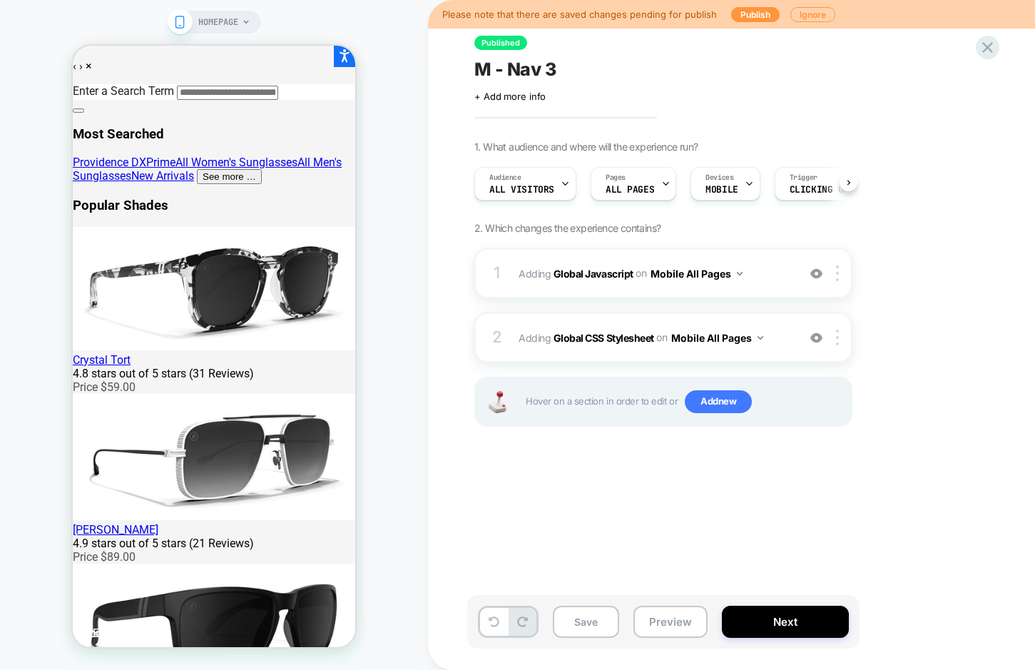
scroll to position [0, 1]
click at [409, 627] on button "Save" at bounding box center [586, 621] width 66 height 32
click at [409, 624] on button "Preview" at bounding box center [670, 621] width 74 height 32
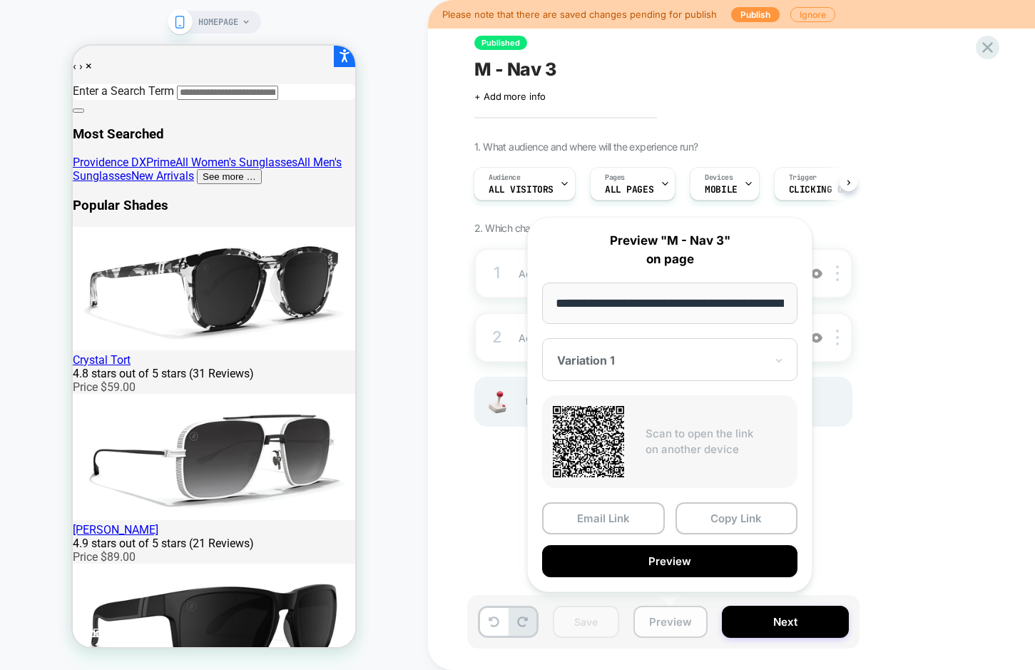
scroll to position [0, 91]
click at [409, 624] on button "Preview" at bounding box center [670, 621] width 74 height 32
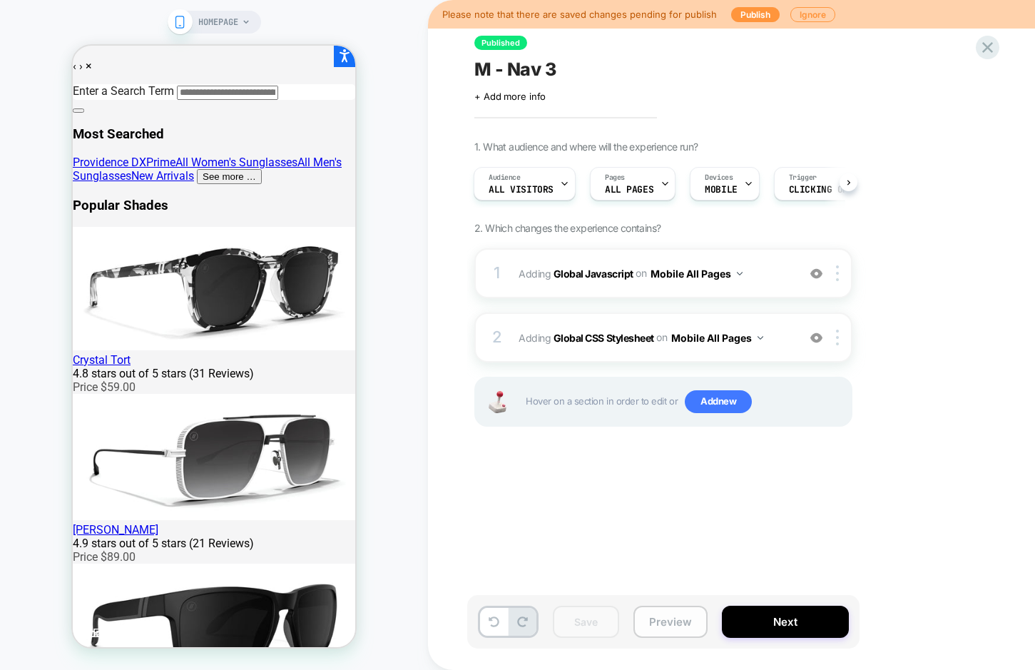
click at [409, 625] on button "Preview" at bounding box center [670, 621] width 74 height 32
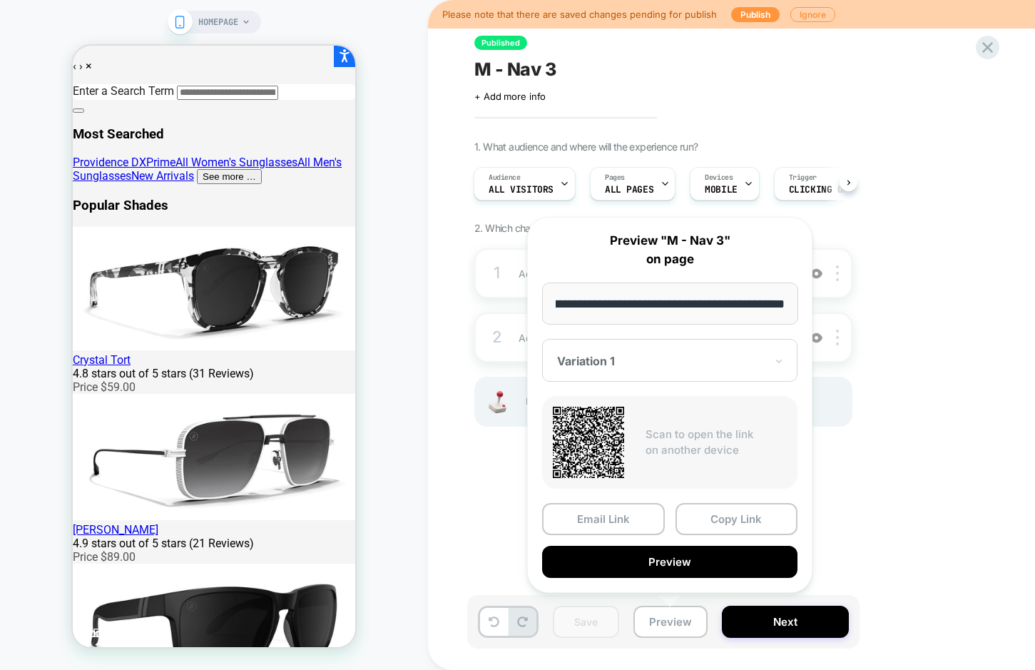
click at [409, 553] on div "Published M - Nav 3 Click to edit experience details + Add more info 1. What au…" at bounding box center [734, 334] width 535 height 641
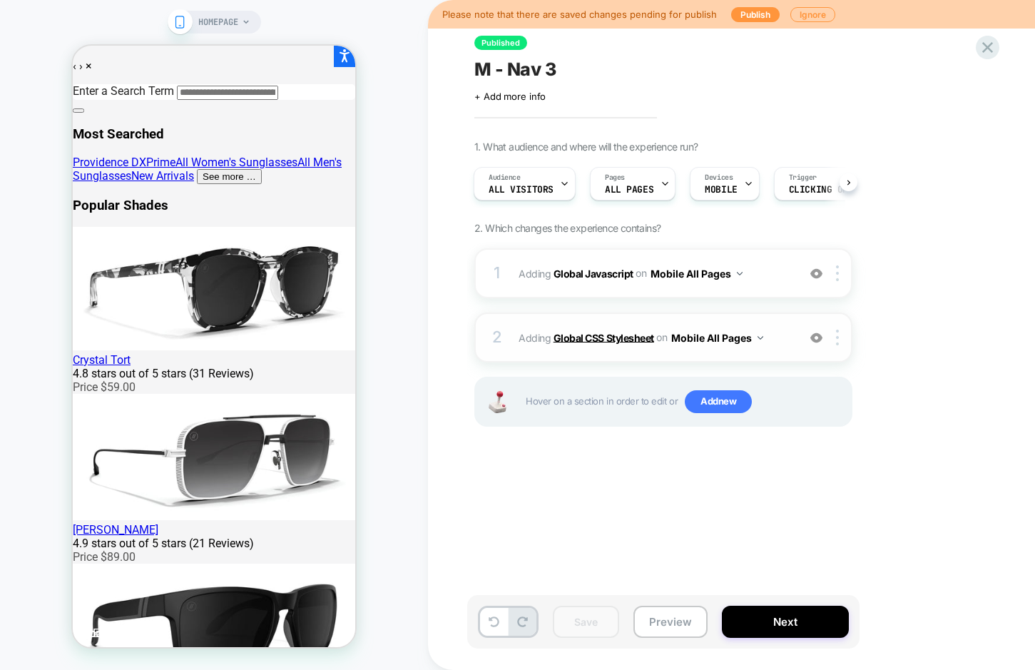
click at [409, 342] on b "Global CSS Stylesheet" at bounding box center [603, 337] width 101 height 12
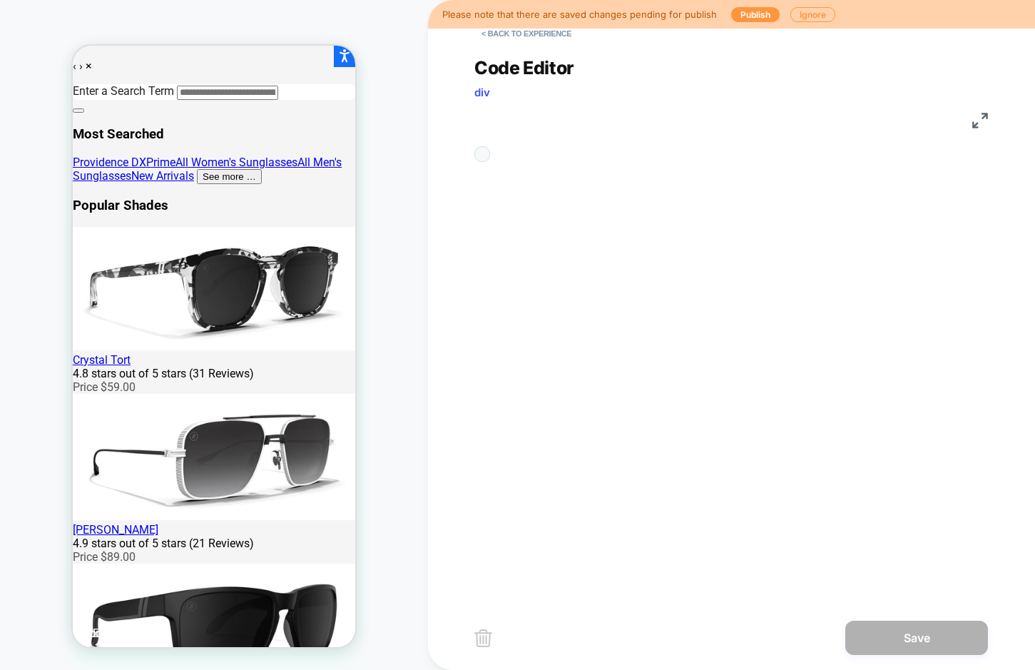
scroll to position [58, 0]
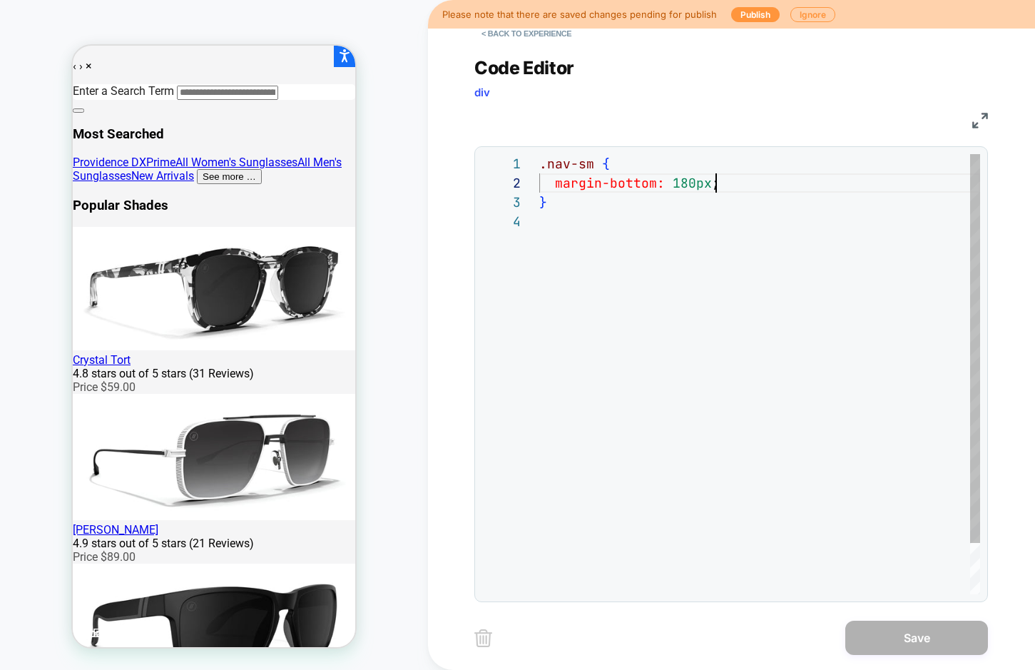
click at [409, 190] on div "margin-bottom: 180px ;" at bounding box center [759, 182] width 441 height 19
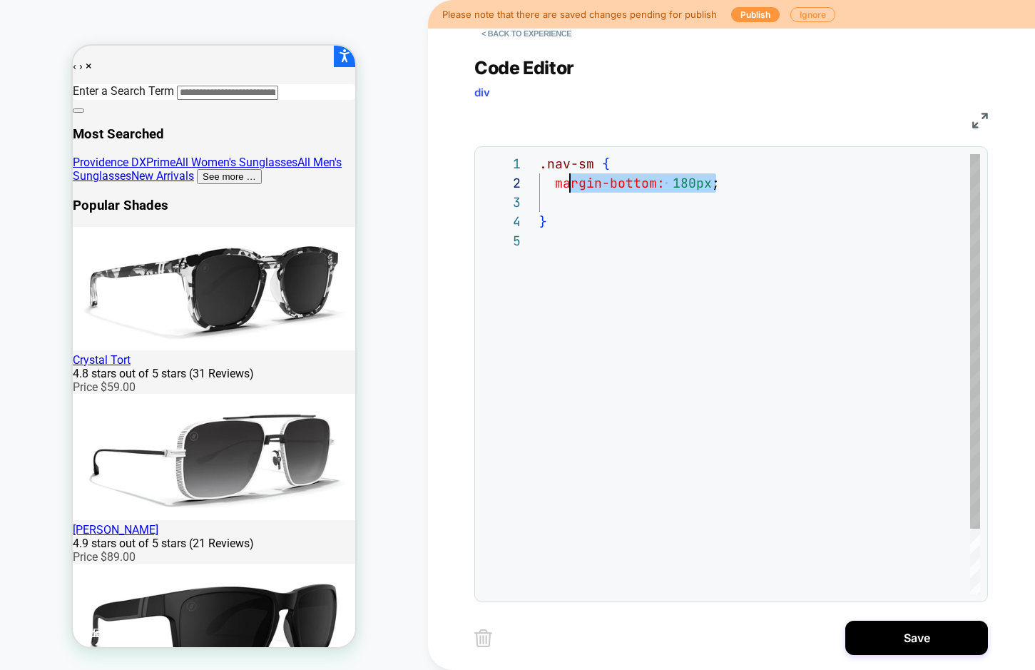
scroll to position [19, 23]
drag, startPoint x: 757, startPoint y: 183, endPoint x: 560, endPoint y: 181, distance: 196.8
click at [409, 181] on div "margin-bottom: 180px ;" at bounding box center [759, 182] width 441 height 19
type textarea "**********"
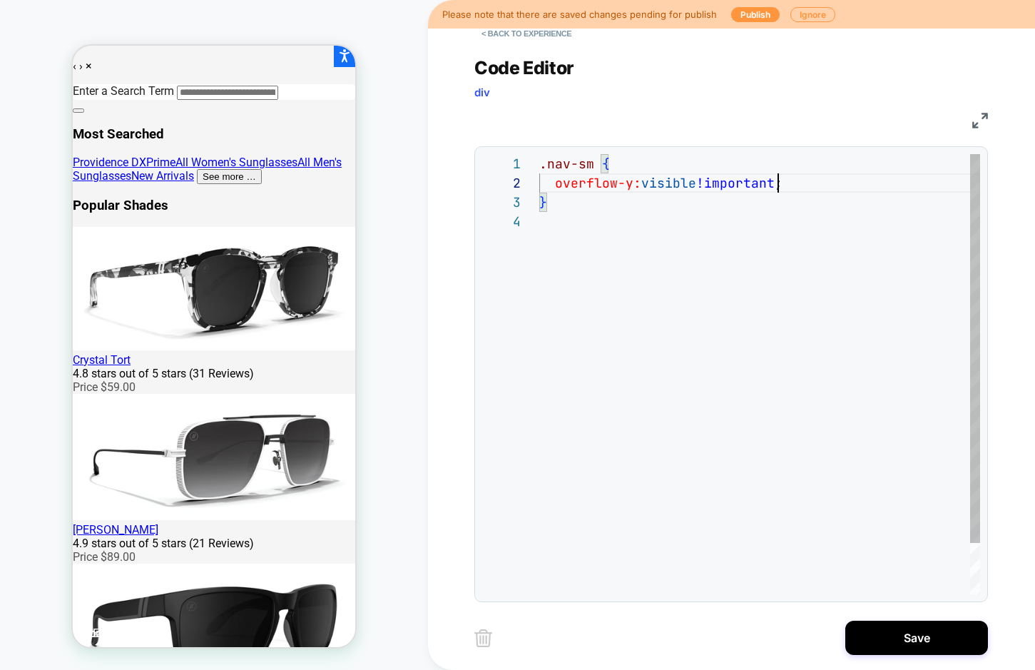
scroll to position [19, 238]
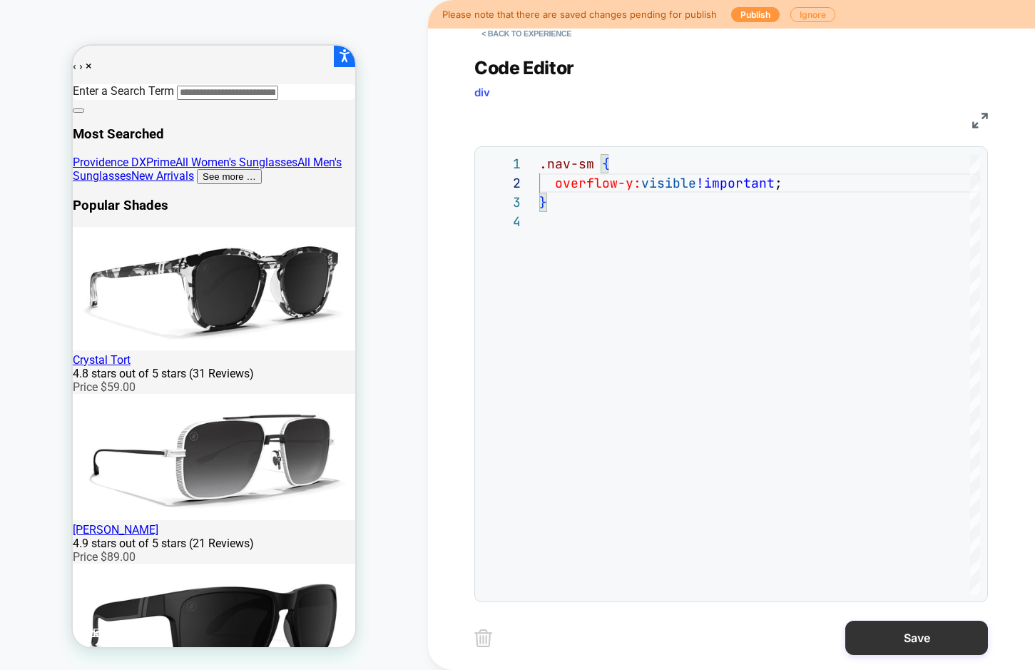
click at [409, 627] on button "Save" at bounding box center [916, 637] width 143 height 34
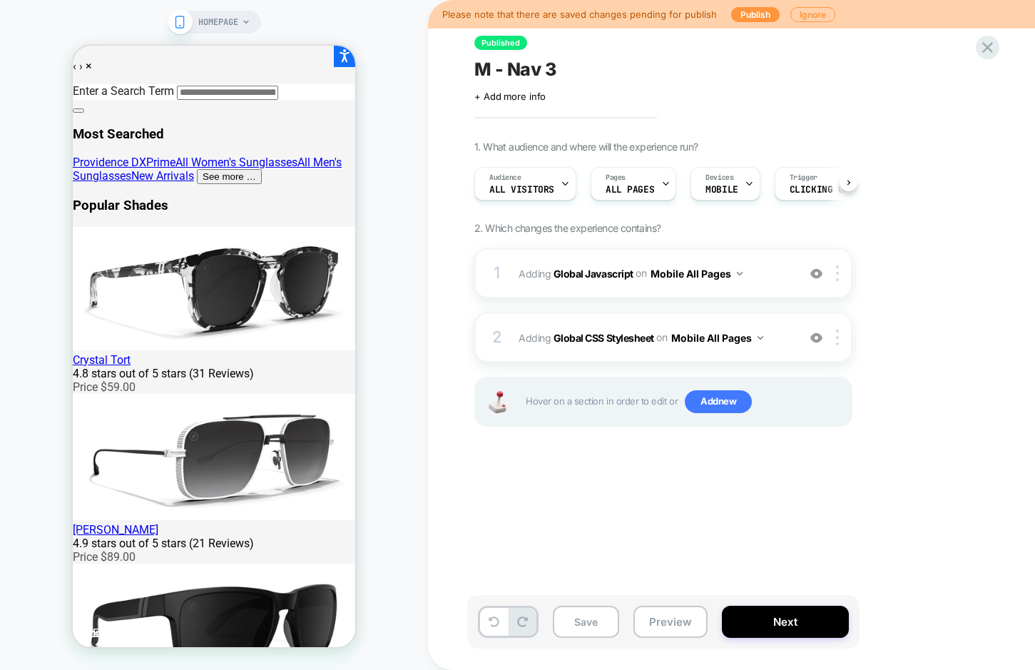
scroll to position [0, 1]
click at [409, 623] on button "Save" at bounding box center [586, 621] width 66 height 32
click at [409, 637] on button "Preview" at bounding box center [670, 621] width 74 height 32
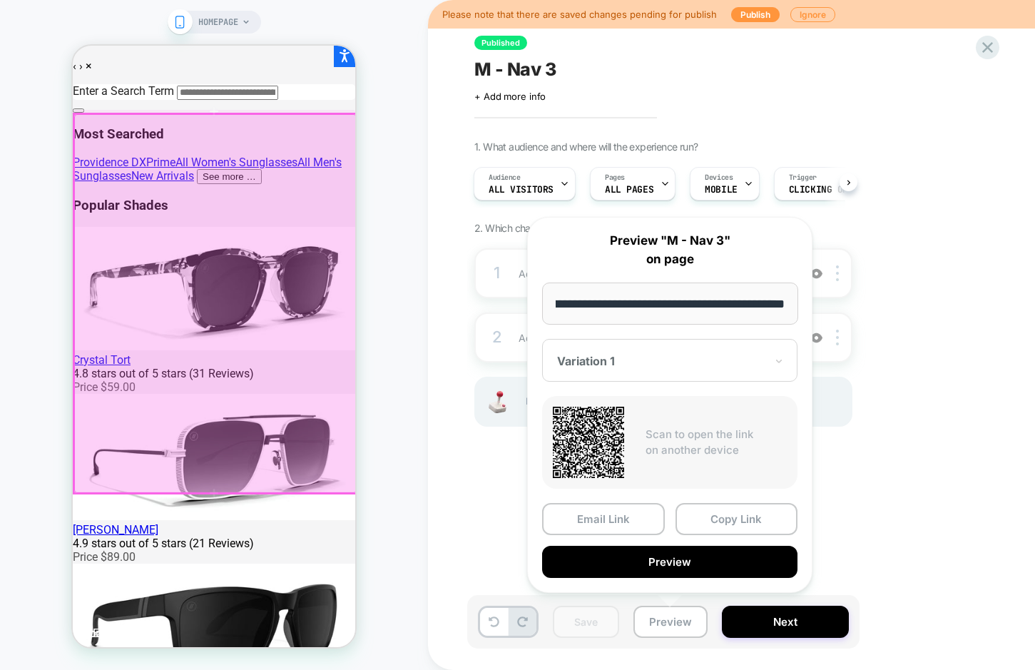
scroll to position [0, 0]
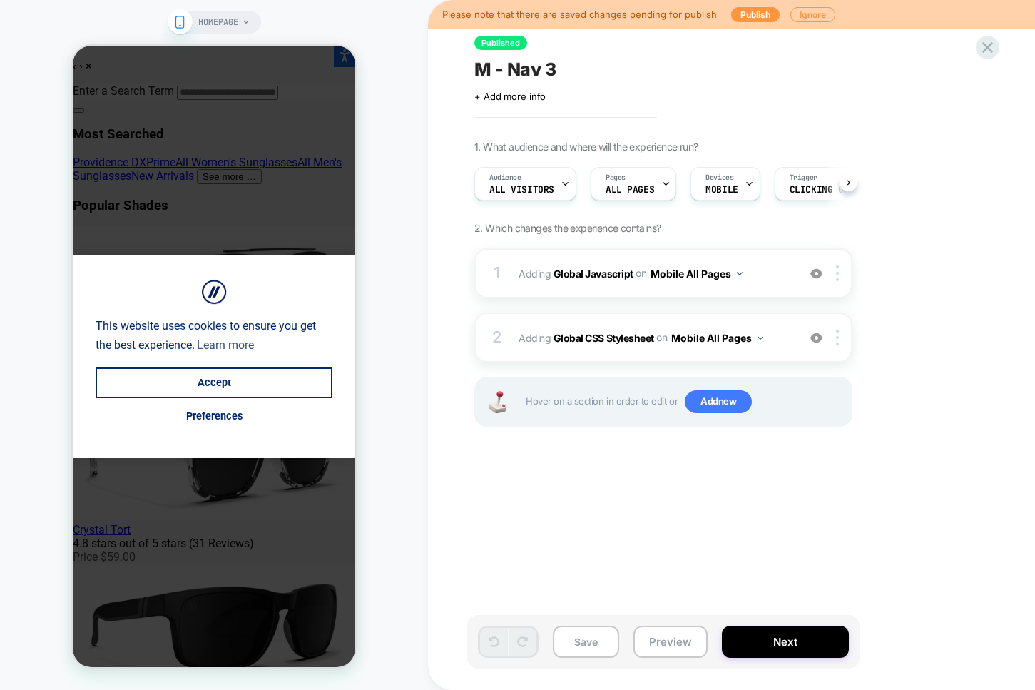
scroll to position [0, 1]
click at [602, 336] on b "Global CSS Stylesheet" at bounding box center [603, 337] width 101 height 12
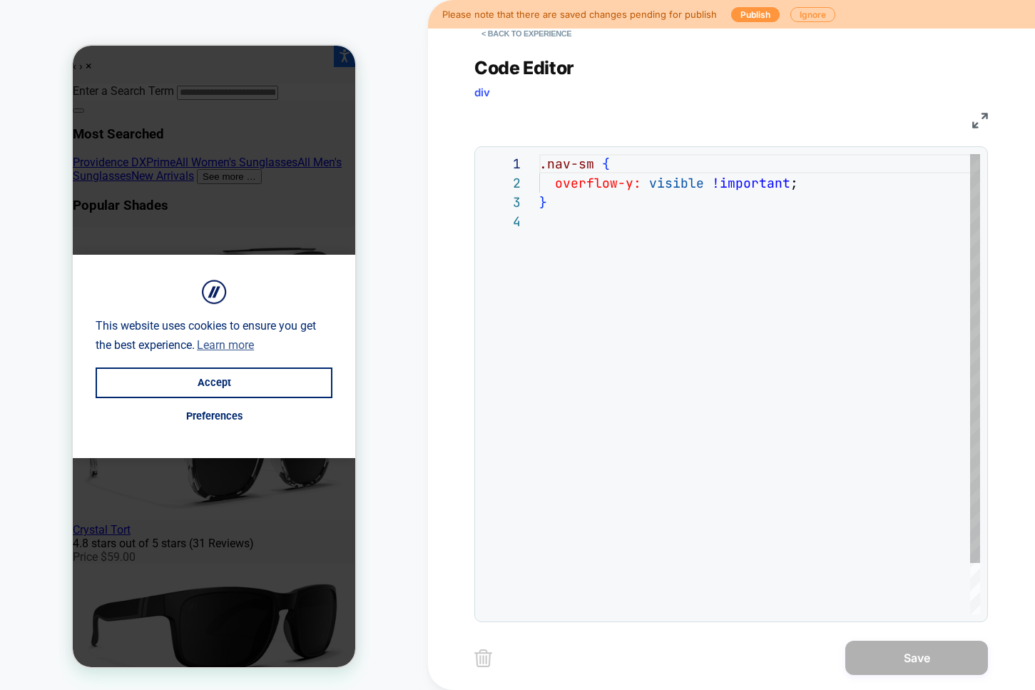
scroll to position [58, 0]
click at [635, 186] on span "overflow-y:" at bounding box center [598, 183] width 86 height 16
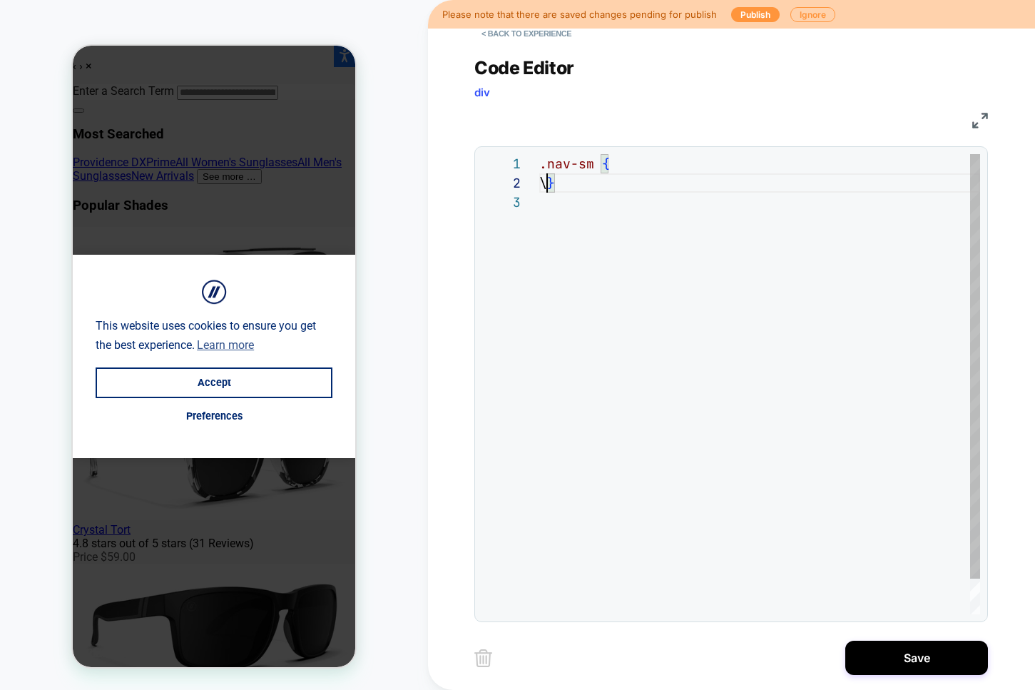
scroll to position [19, 8]
type textarea "********* *"
click at [546, 40] on button "< Back to experience" at bounding box center [526, 33] width 104 height 23
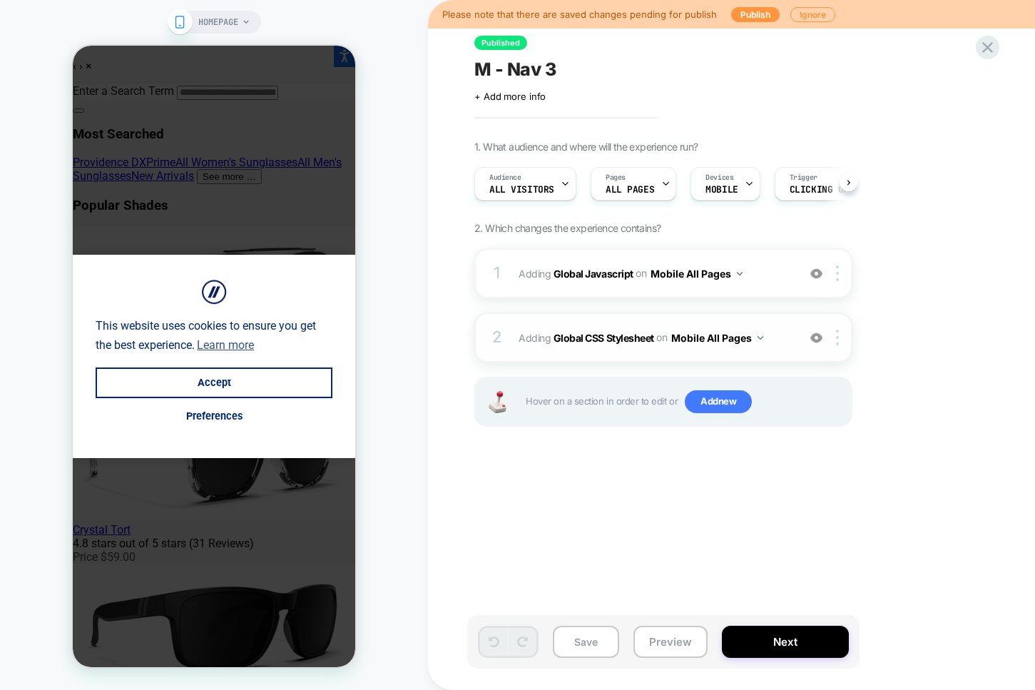
scroll to position [0, 1]
click at [839, 342] on img at bounding box center [837, 337] width 3 height 16
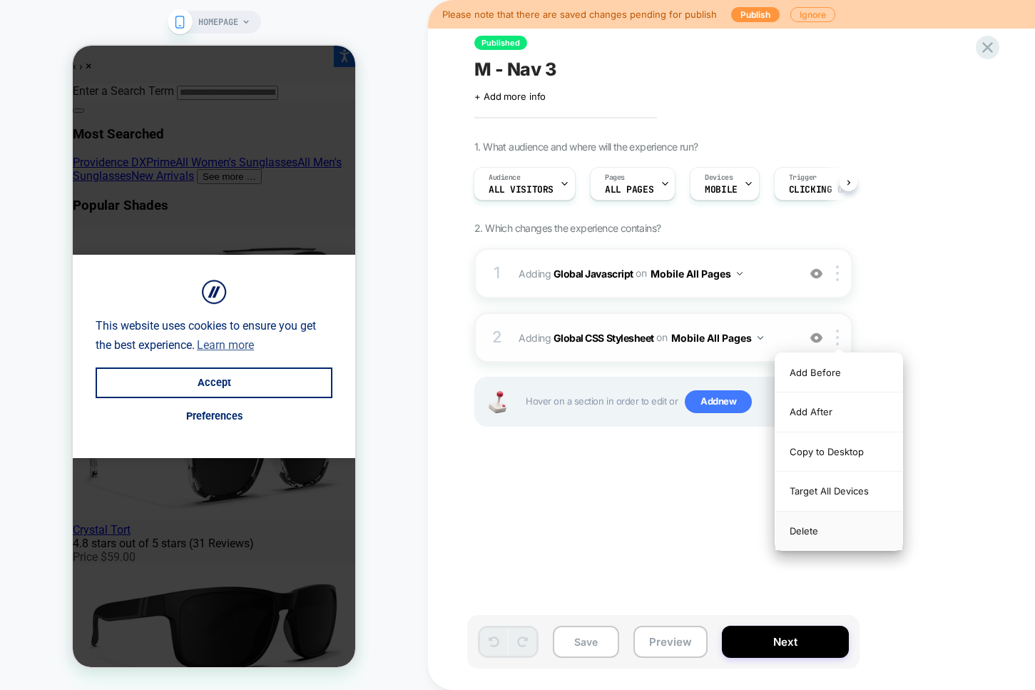
click at [791, 530] on div "Delete" at bounding box center [838, 530] width 127 height 39
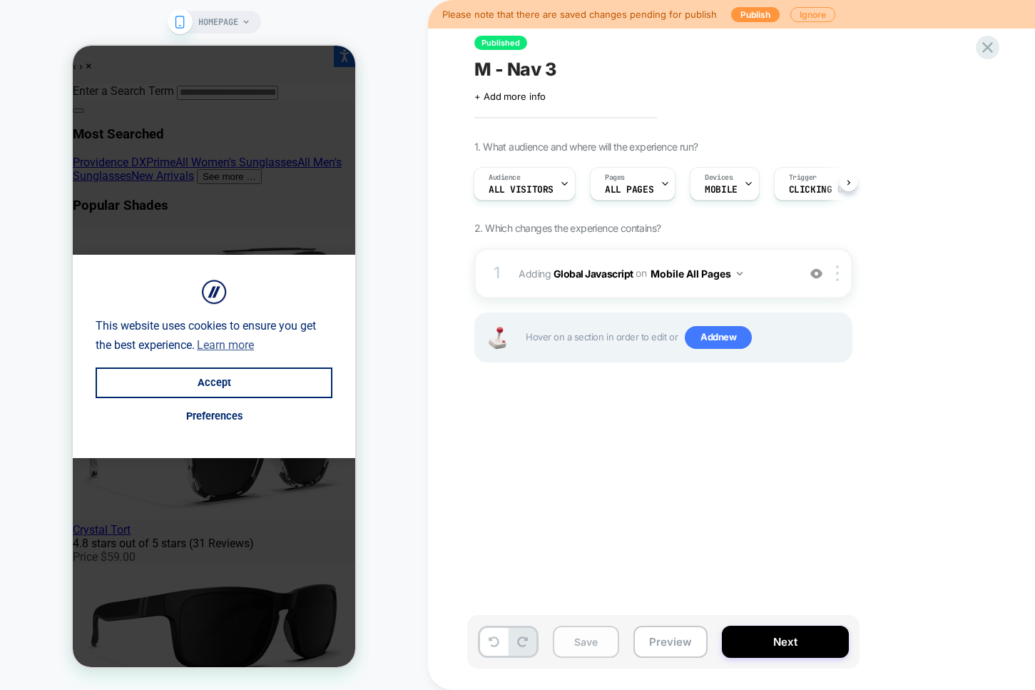
click at [588, 629] on button "Save" at bounding box center [586, 641] width 66 height 32
click at [646, 639] on button "Preview" at bounding box center [670, 641] width 74 height 32
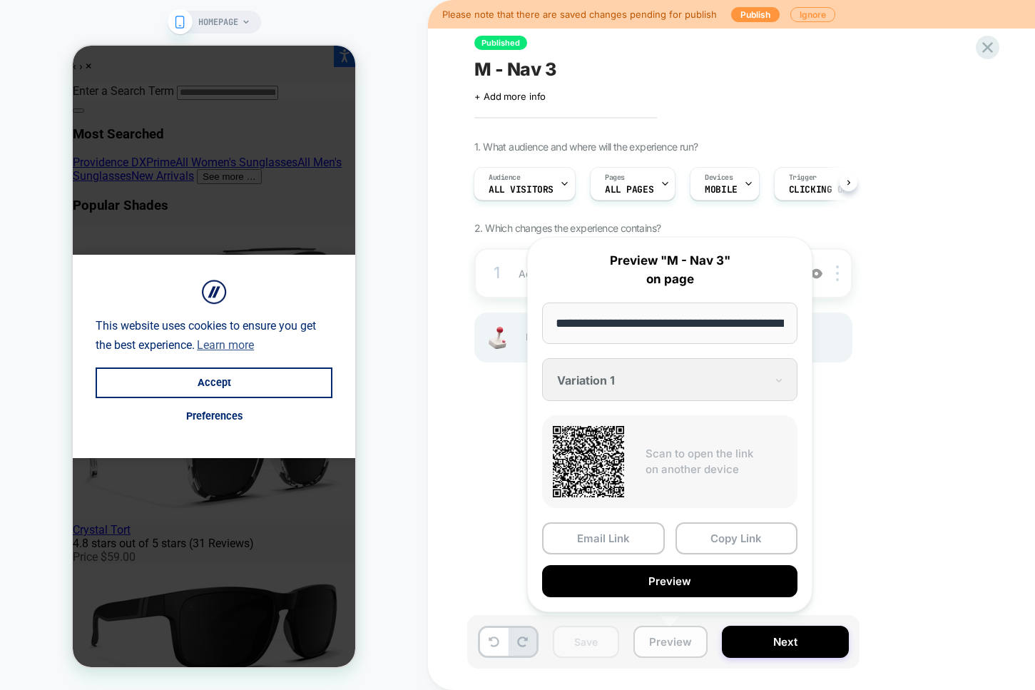
scroll to position [0, 91]
click at [638, 327] on input "**********" at bounding box center [670, 323] width 256 height 42
click at [705, 544] on button "Copy Link" at bounding box center [736, 539] width 123 height 32
